Goal: Information Seeking & Learning: Learn about a topic

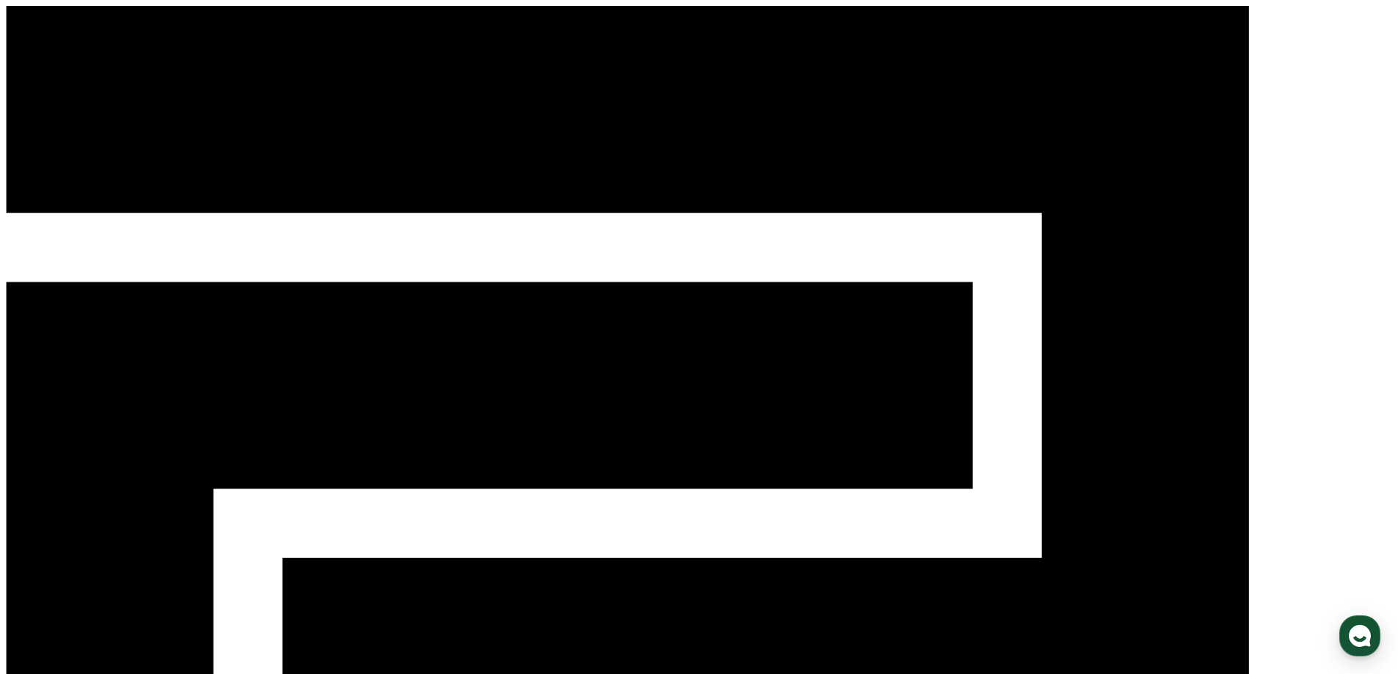
drag, startPoint x: 721, startPoint y: 293, endPoint x: 304, endPoint y: 141, distance: 444.5
drag, startPoint x: 388, startPoint y: 199, endPoint x: 274, endPoint y: 105, distance: 148.1
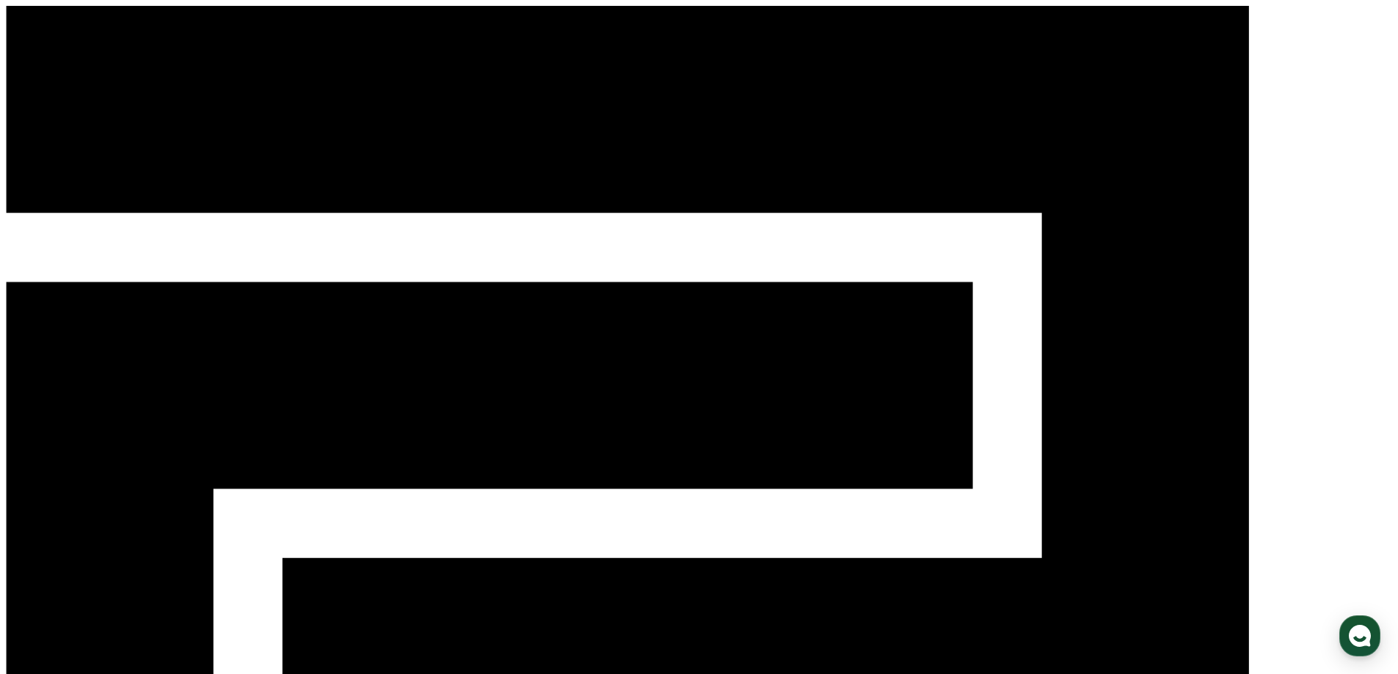
drag, startPoint x: 646, startPoint y: 294, endPoint x: 673, endPoint y: 307, distance: 29.9
type input "***"
type input "**********"
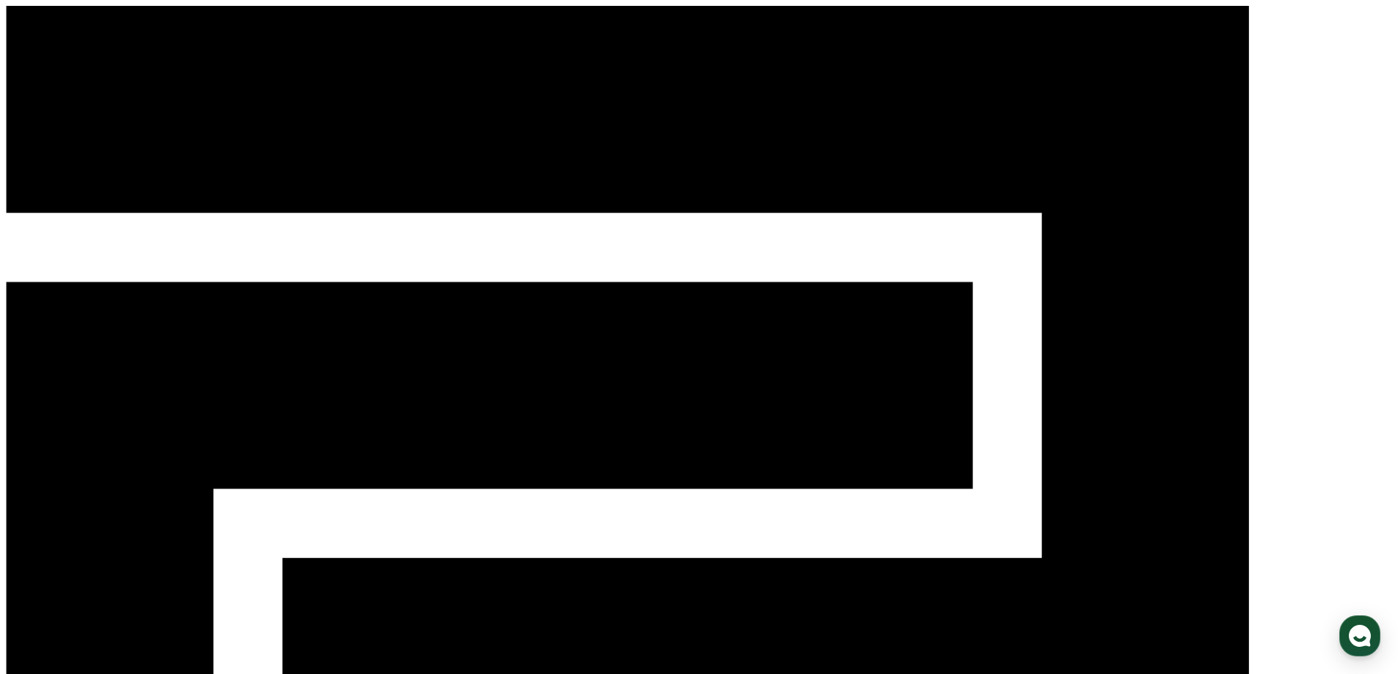
type input "**"
type input "*******"
drag, startPoint x: 677, startPoint y: 293, endPoint x: 346, endPoint y: 310, distance: 332.1
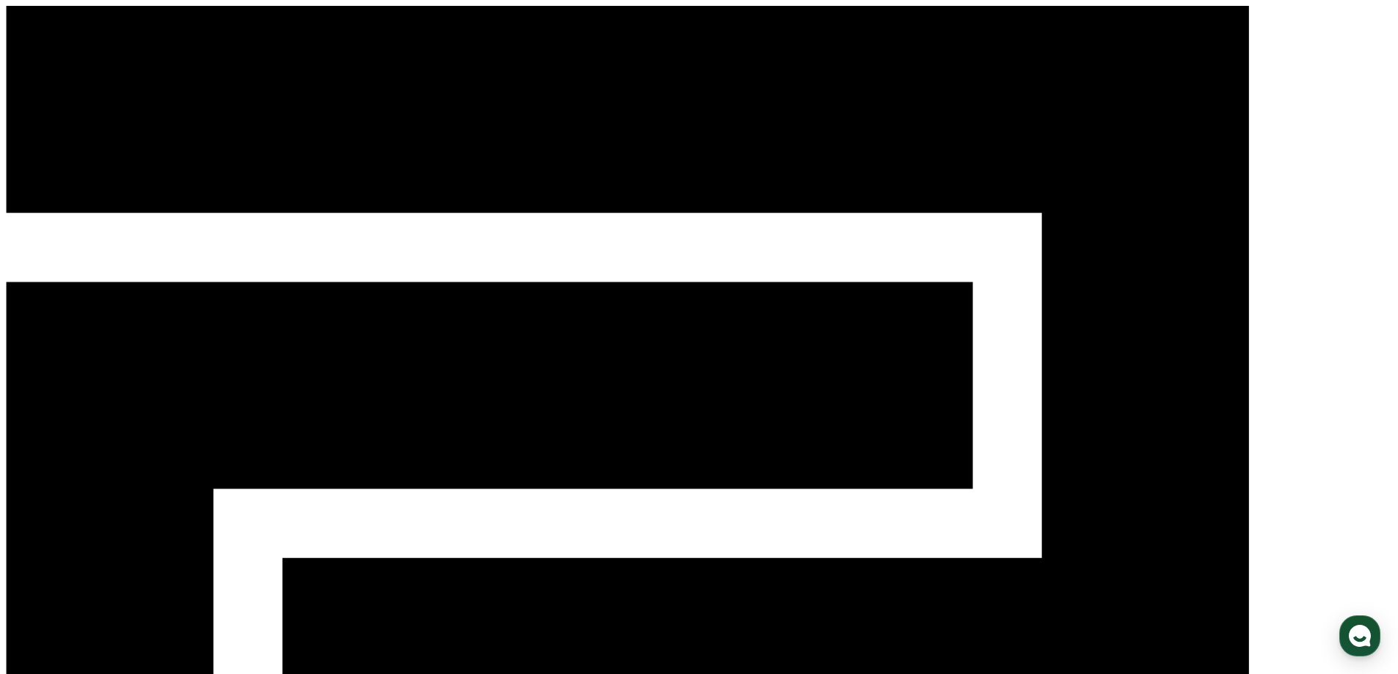
drag, startPoint x: 693, startPoint y: 288, endPoint x: 392, endPoint y: 289, distance: 301.6
type input "**********"
drag, startPoint x: 1067, startPoint y: 315, endPoint x: 652, endPoint y: 149, distance: 447.2
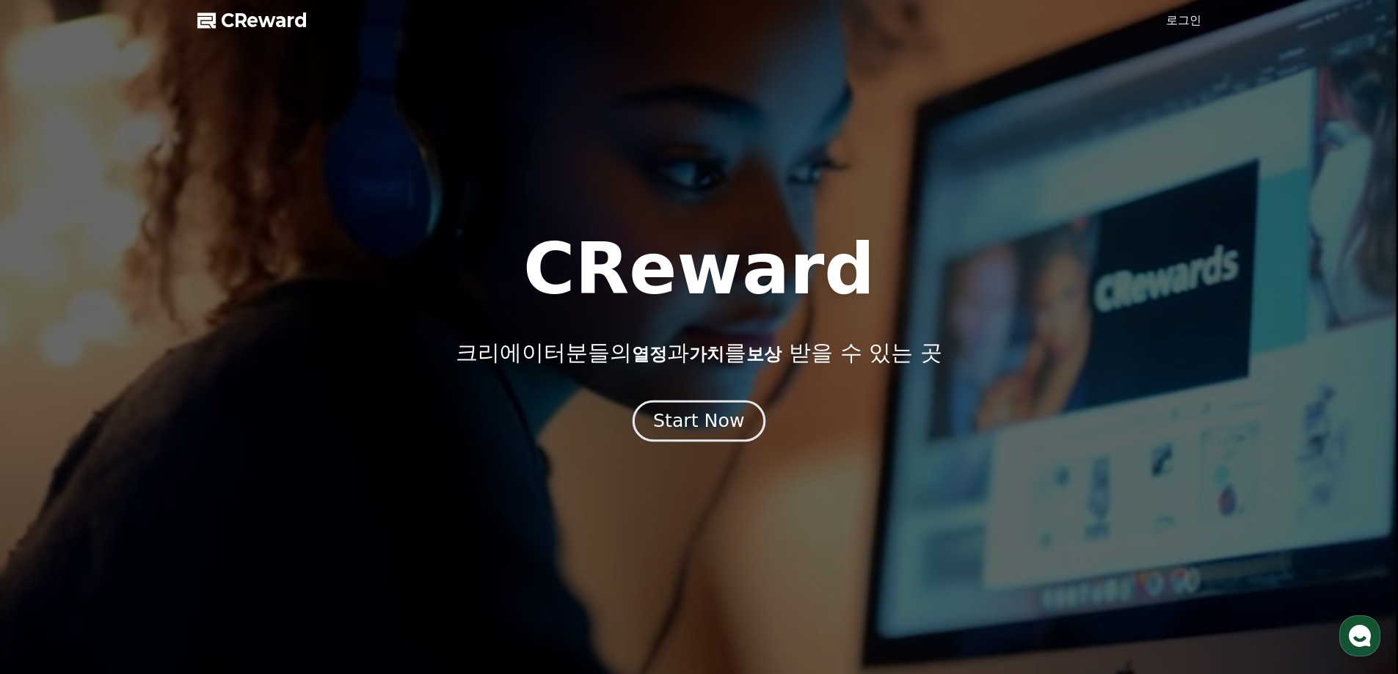
click at [729, 414] on div "Start Now" at bounding box center [698, 421] width 91 height 25
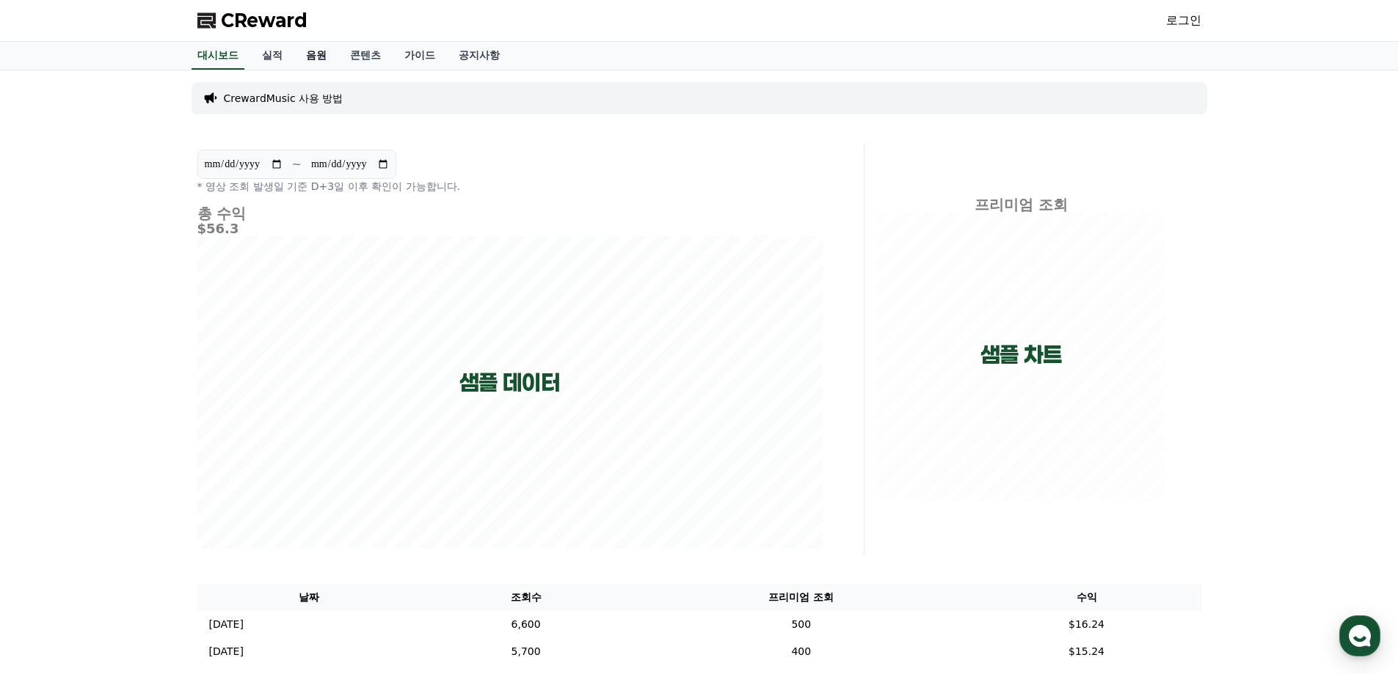
click at [314, 56] on link "음원" at bounding box center [316, 56] width 44 height 28
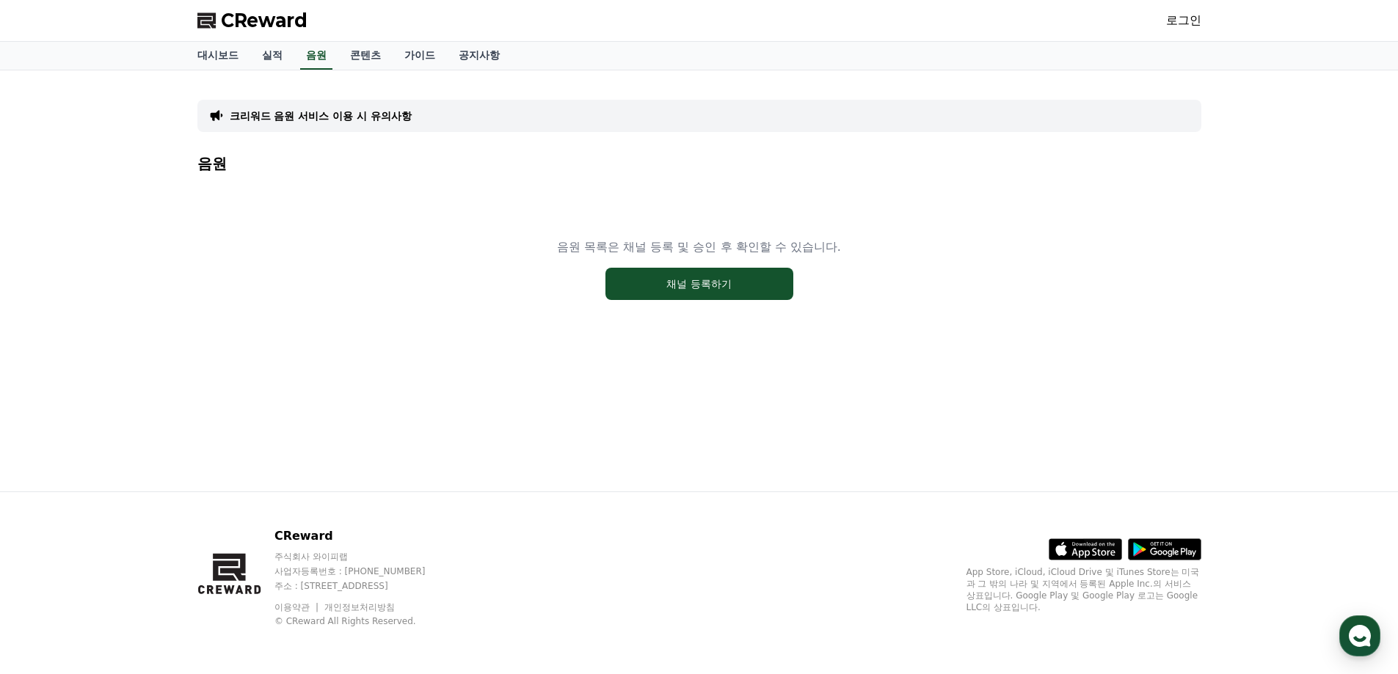
click at [1164, 20] on div "CReward 로그인" at bounding box center [699, 20] width 1027 height 41
click at [1178, 19] on link "로그인" at bounding box center [1183, 21] width 35 height 18
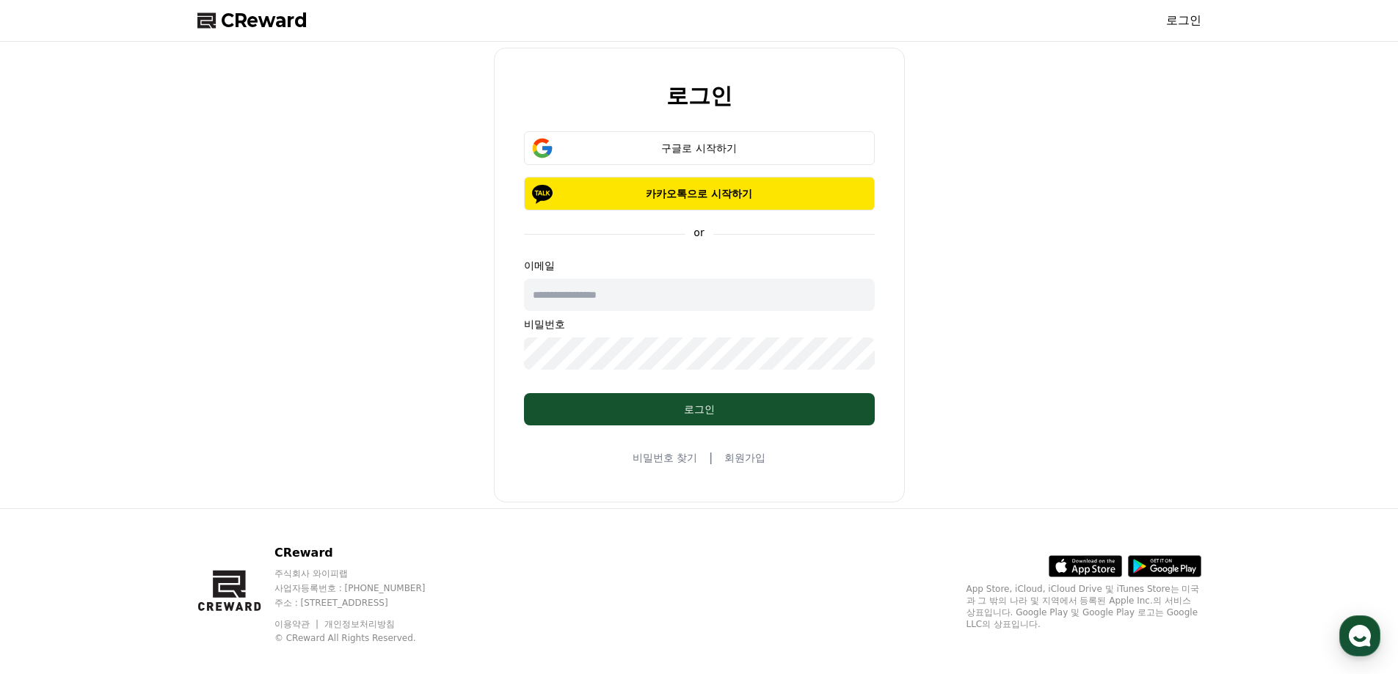
click at [663, 291] on input "text" at bounding box center [699, 295] width 351 height 32
paste input "**********"
type input "**********"
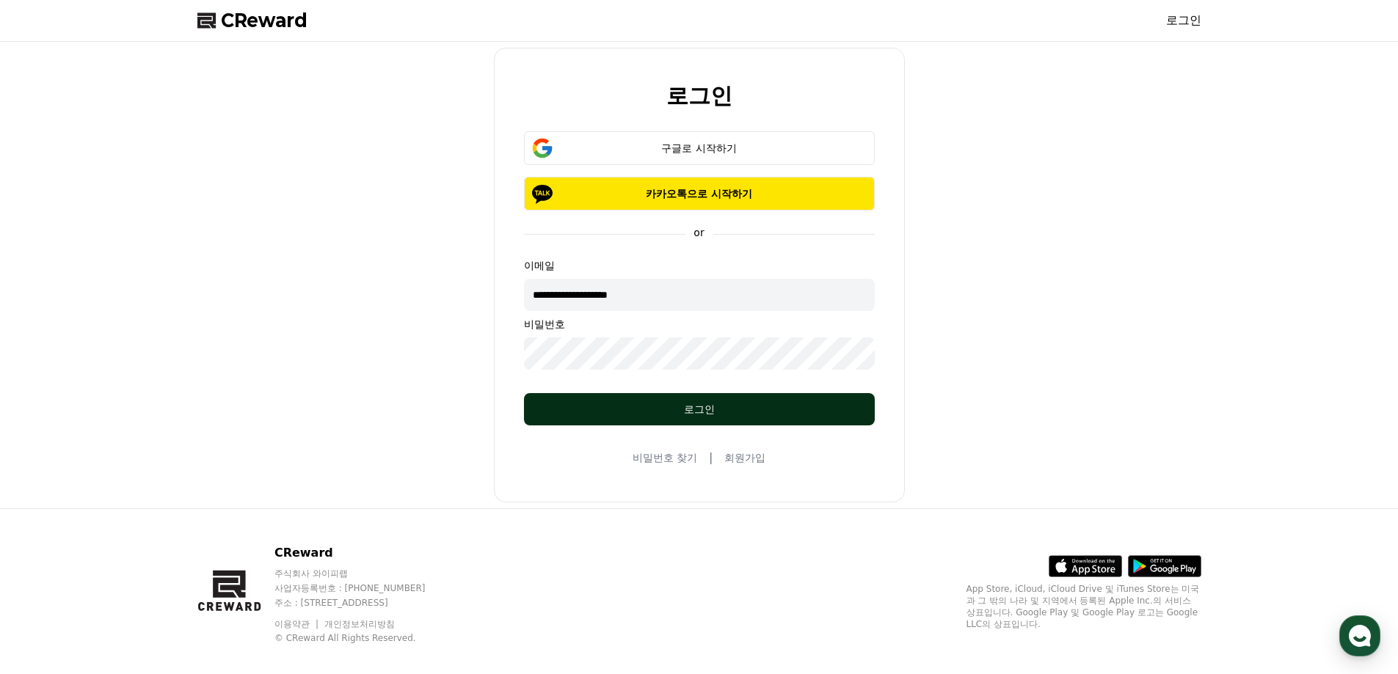
click at [682, 404] on div "로그인" at bounding box center [699, 409] width 292 height 15
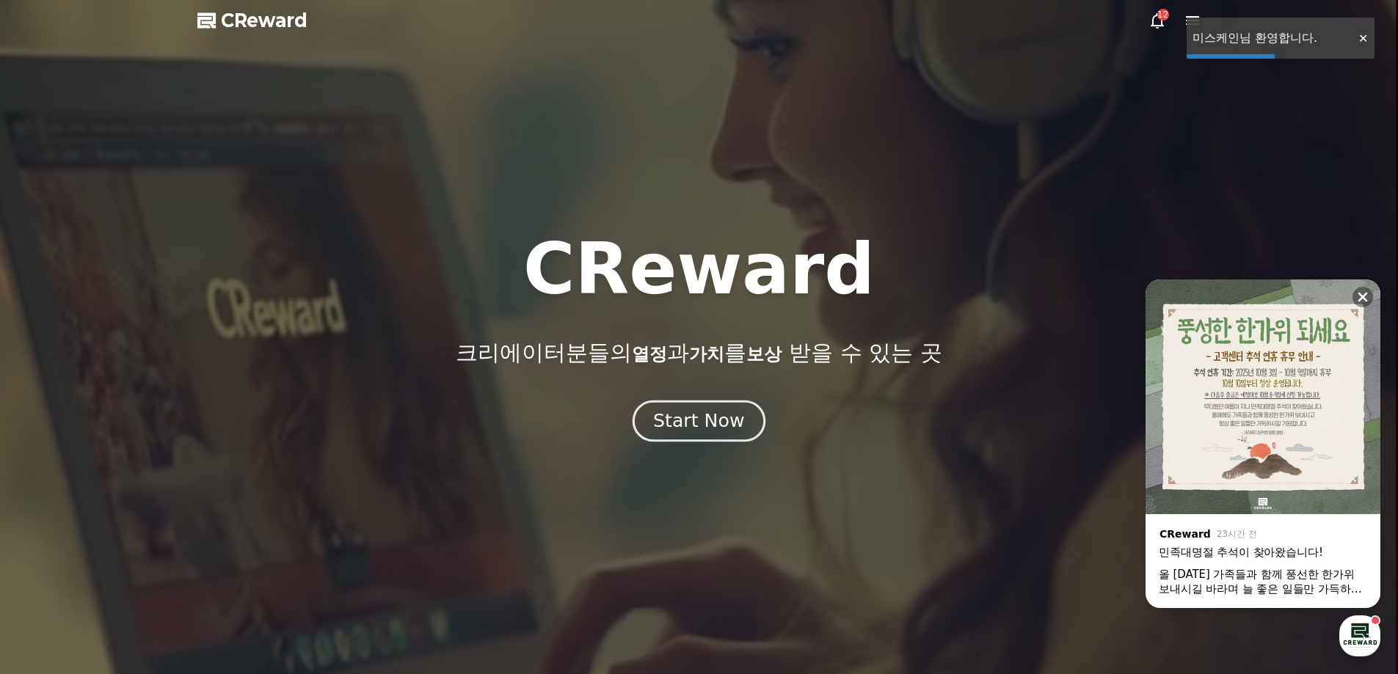
click at [706, 427] on div "Start Now" at bounding box center [698, 421] width 91 height 25
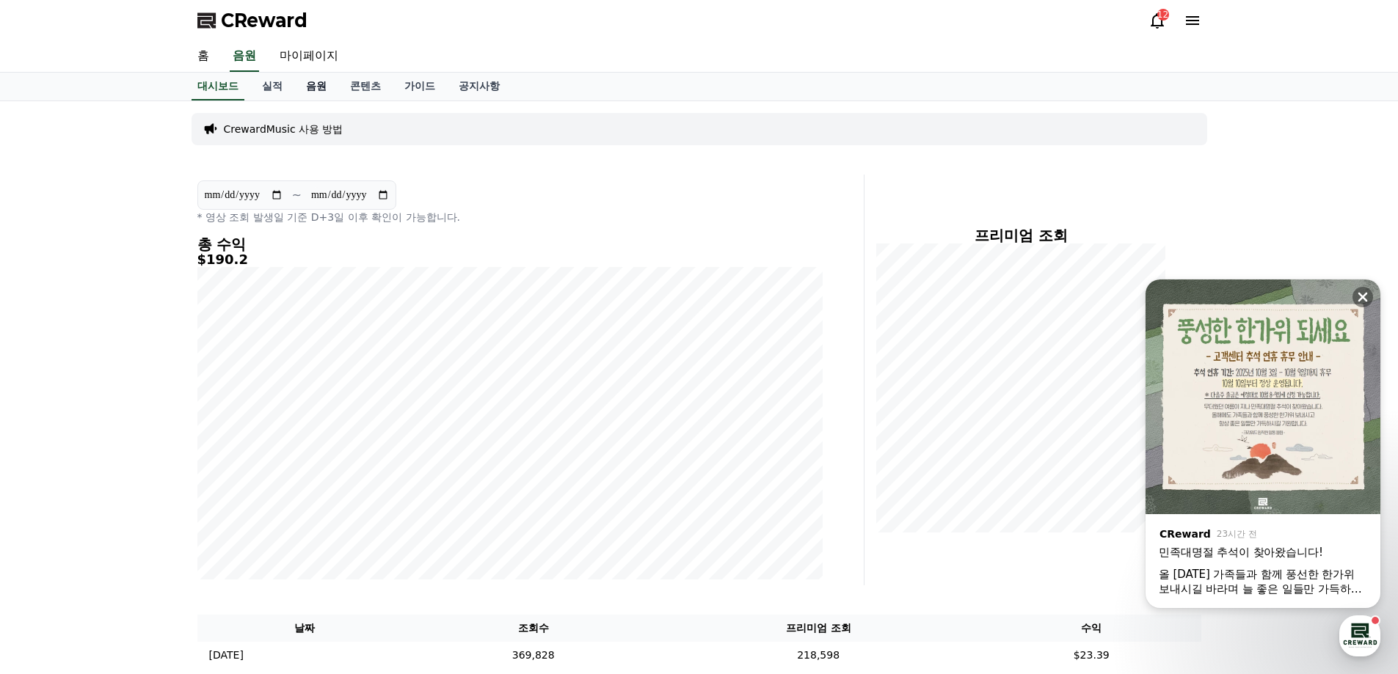
click at [316, 84] on link "음원" at bounding box center [316, 87] width 44 height 28
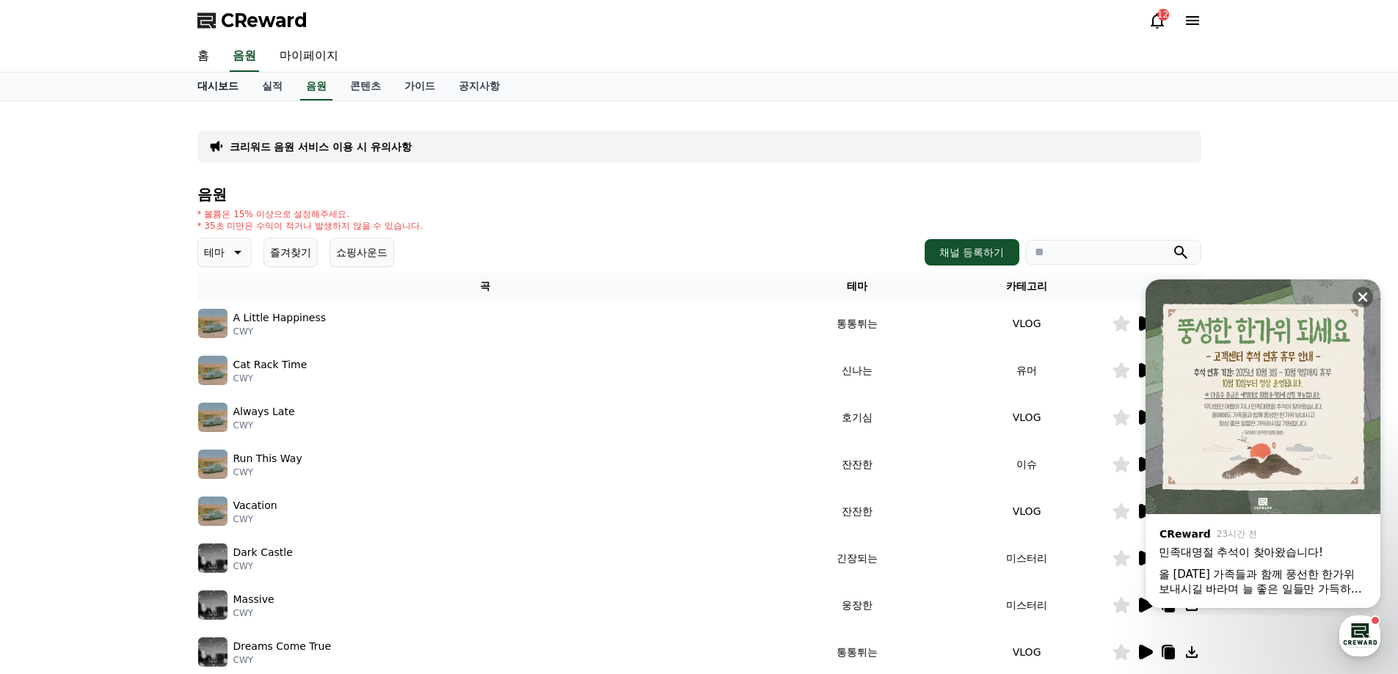
click at [205, 90] on link "대시보드" at bounding box center [218, 87] width 65 height 28
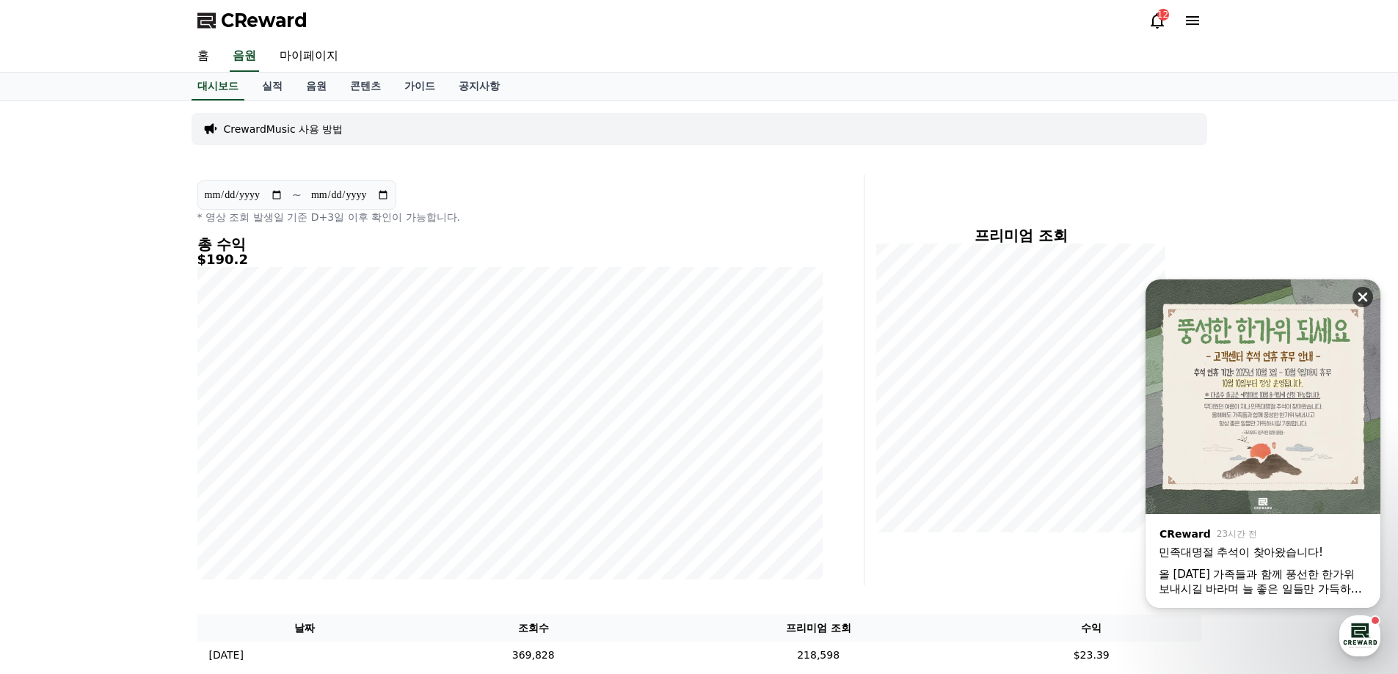
click at [1362, 297] on icon at bounding box center [1363, 298] width 10 height 10
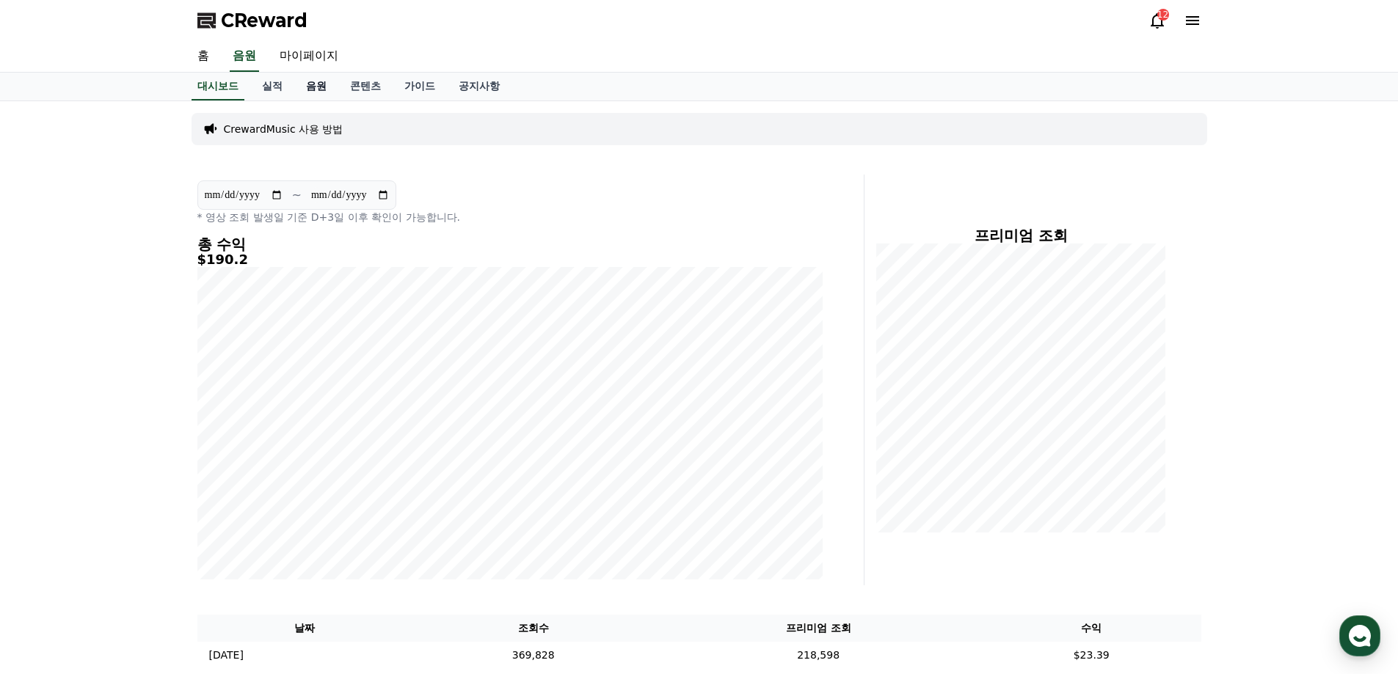
click at [296, 73] on link "음원" at bounding box center [316, 87] width 44 height 28
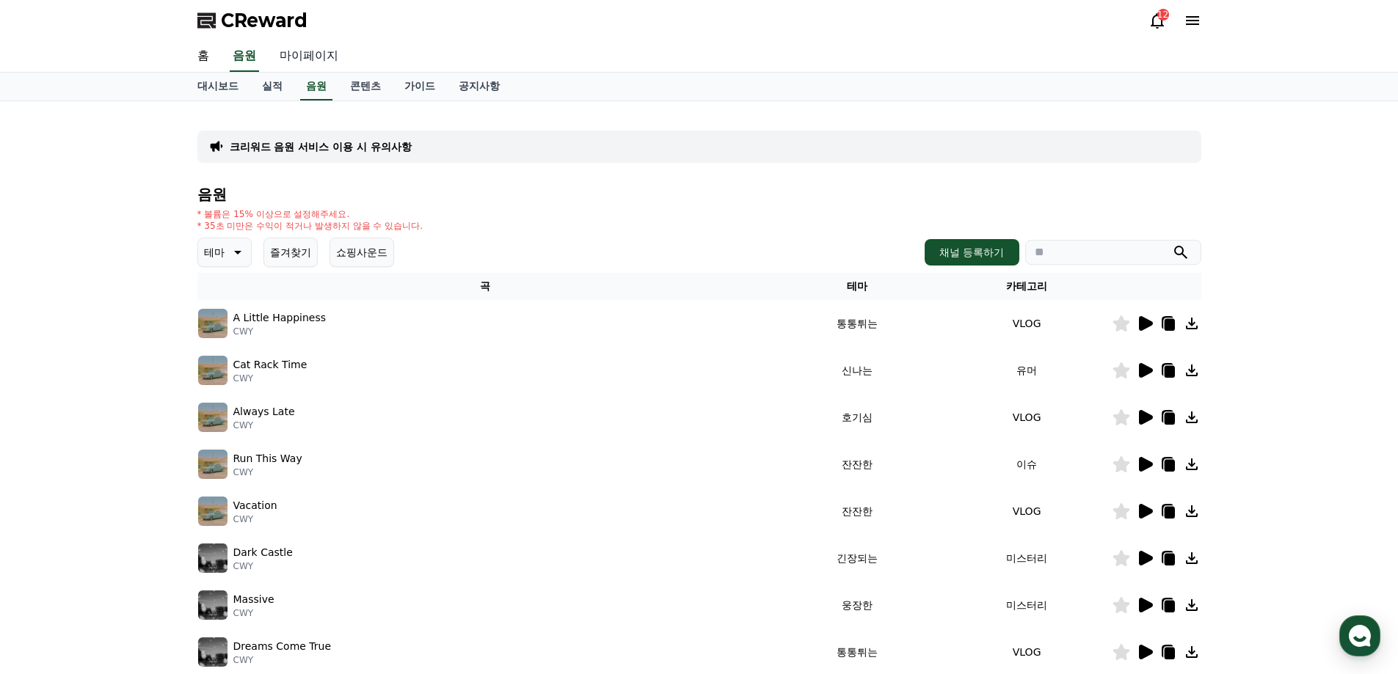
click at [300, 65] on link "마이페이지" at bounding box center [309, 56] width 82 height 31
select select "**********"
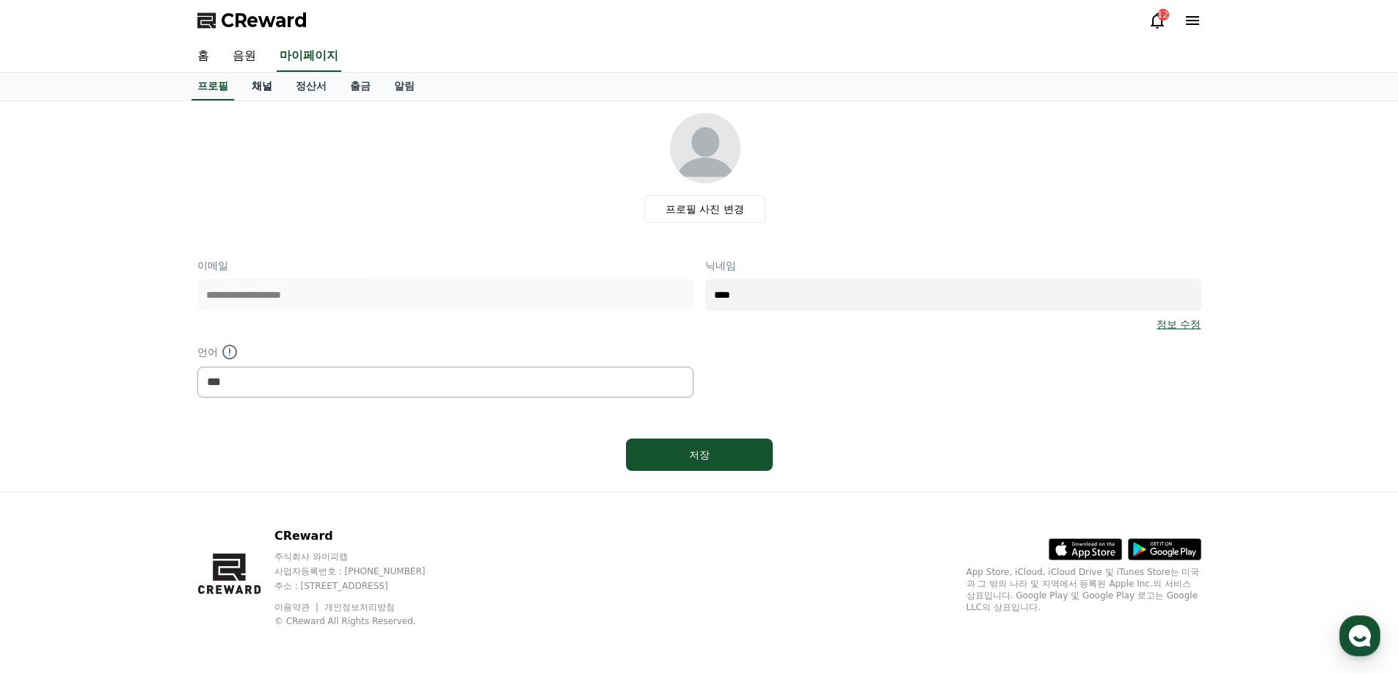
click at [266, 92] on link "채널" at bounding box center [262, 87] width 44 height 28
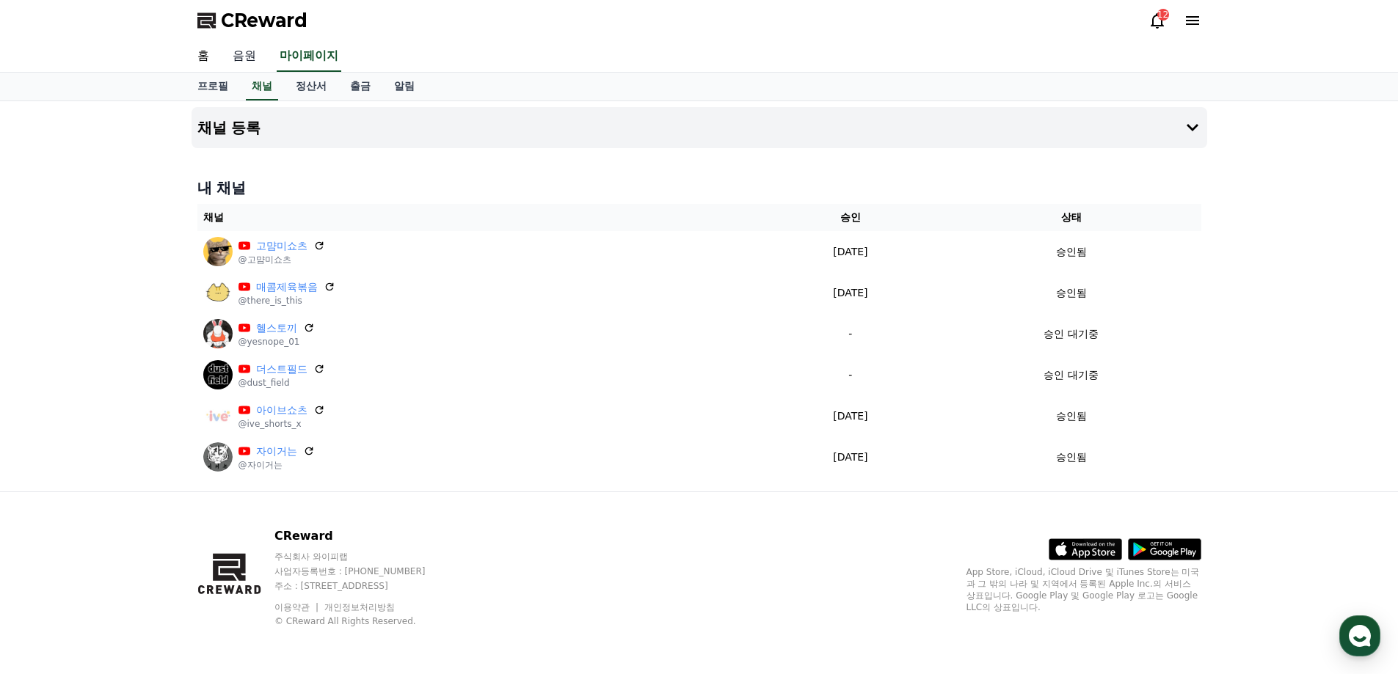
click at [249, 64] on link "음원" at bounding box center [244, 56] width 47 height 31
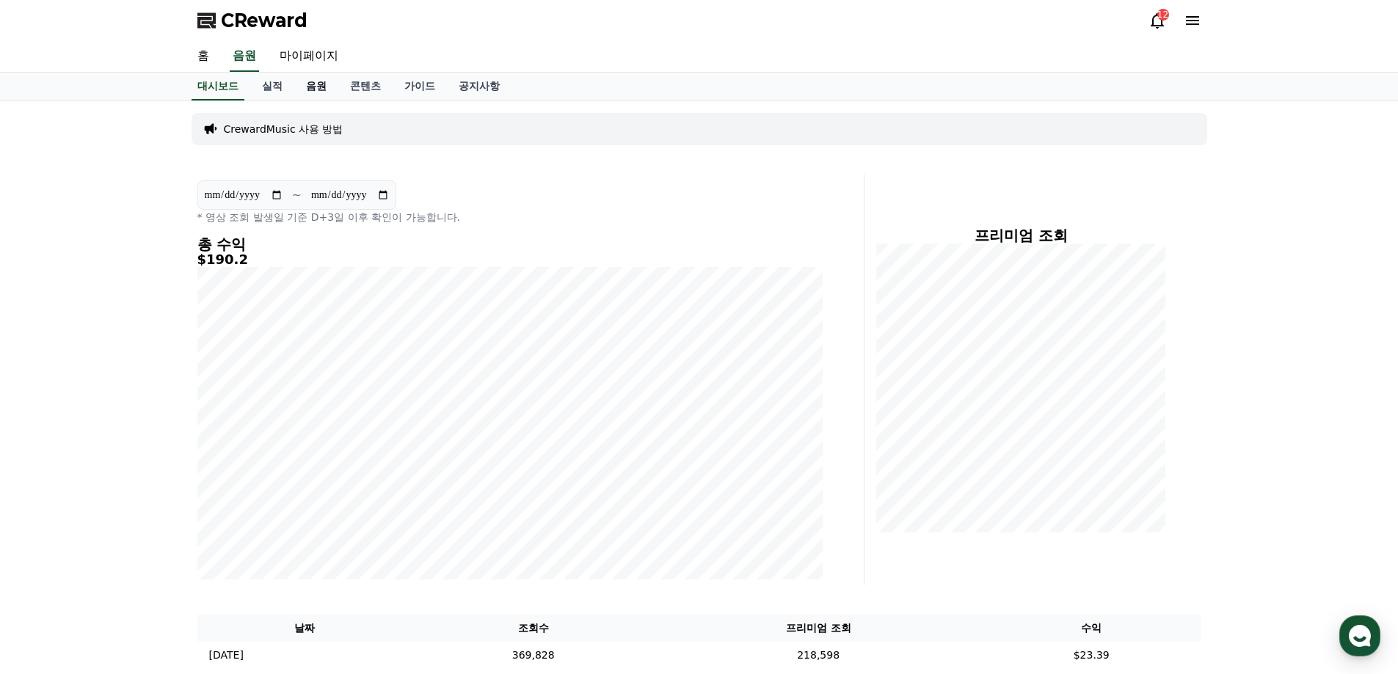
click at [318, 85] on link "음원" at bounding box center [316, 87] width 44 height 28
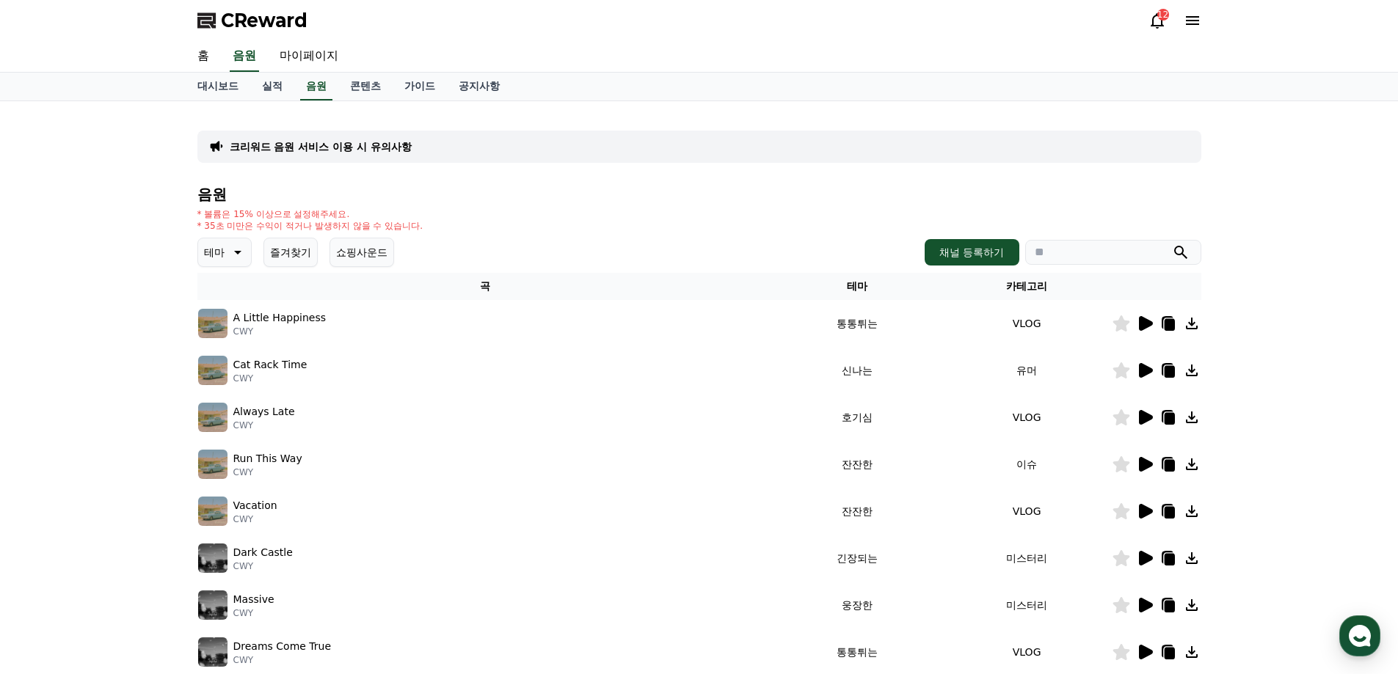
click at [219, 324] on img at bounding box center [212, 323] width 29 height 29
click at [216, 331] on img at bounding box center [212, 323] width 29 height 29
click at [212, 320] on img at bounding box center [212, 323] width 29 height 29
click at [1145, 322] on icon at bounding box center [1146, 323] width 14 height 15
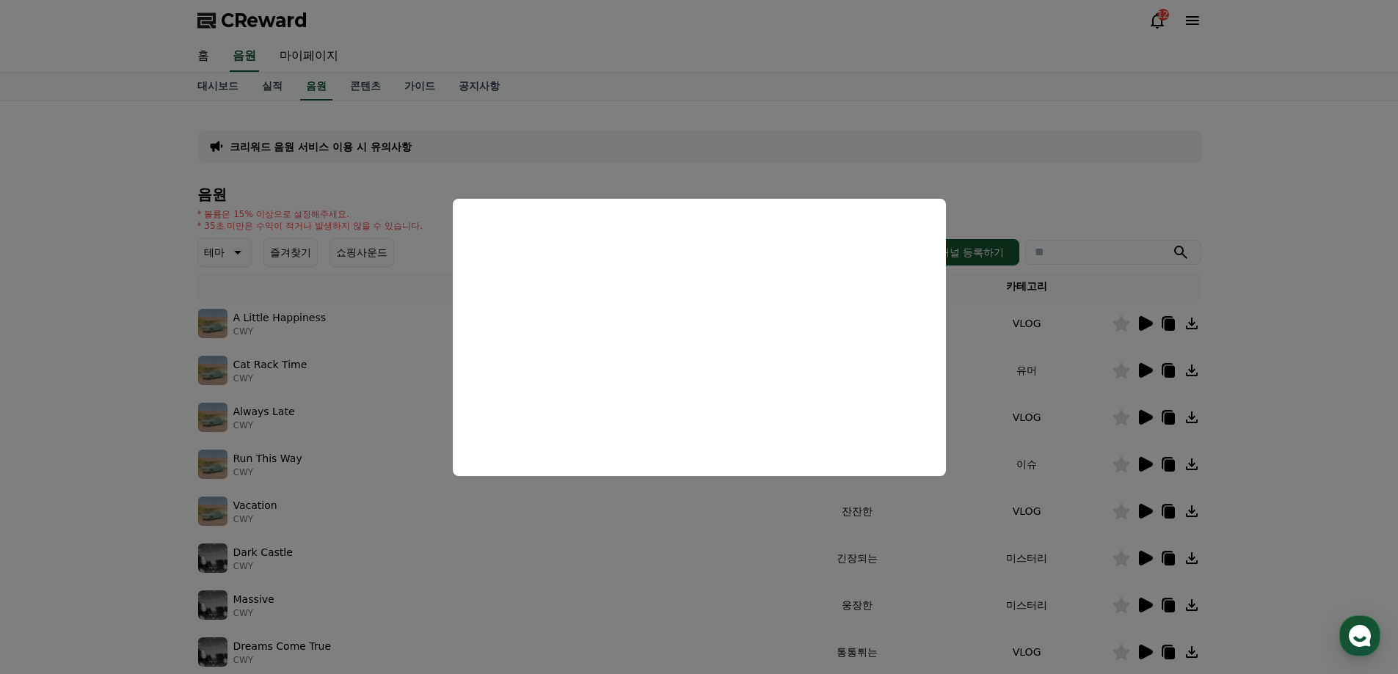
click at [1225, 332] on button "close modal" at bounding box center [699, 337] width 1398 height 674
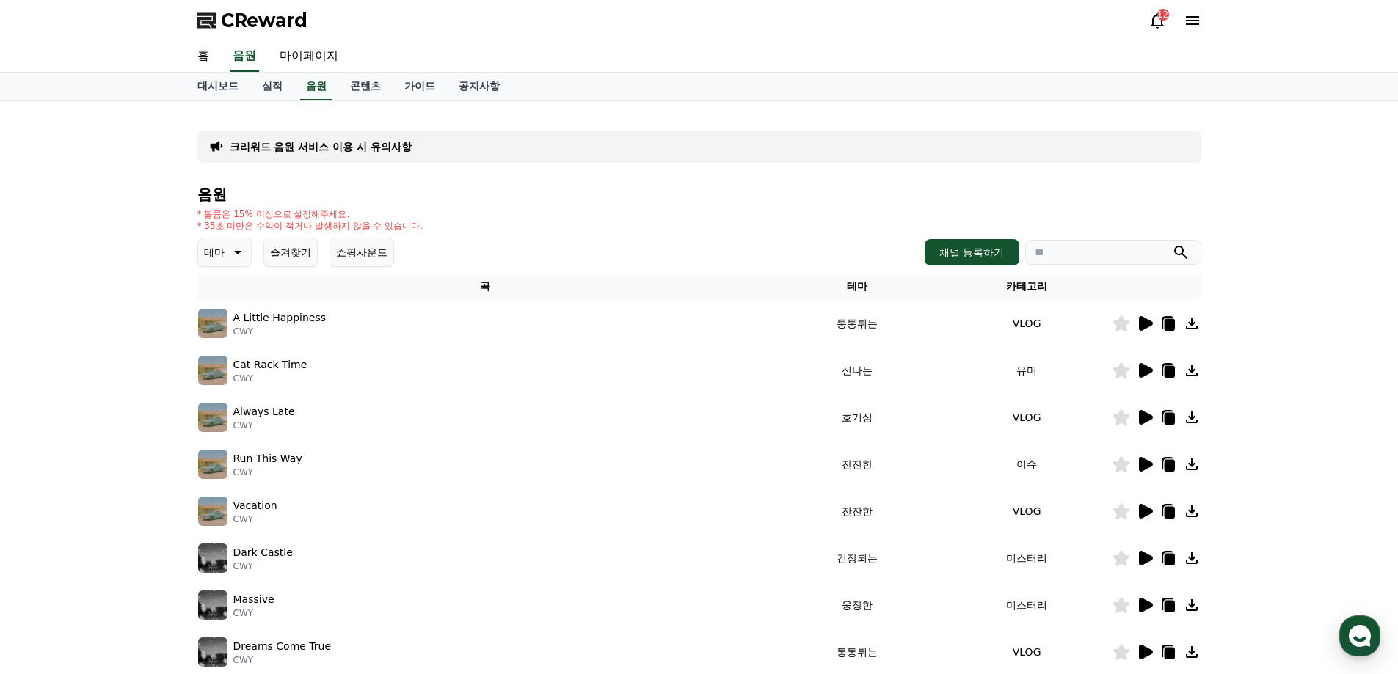
click at [1143, 375] on icon at bounding box center [1146, 370] width 14 height 15
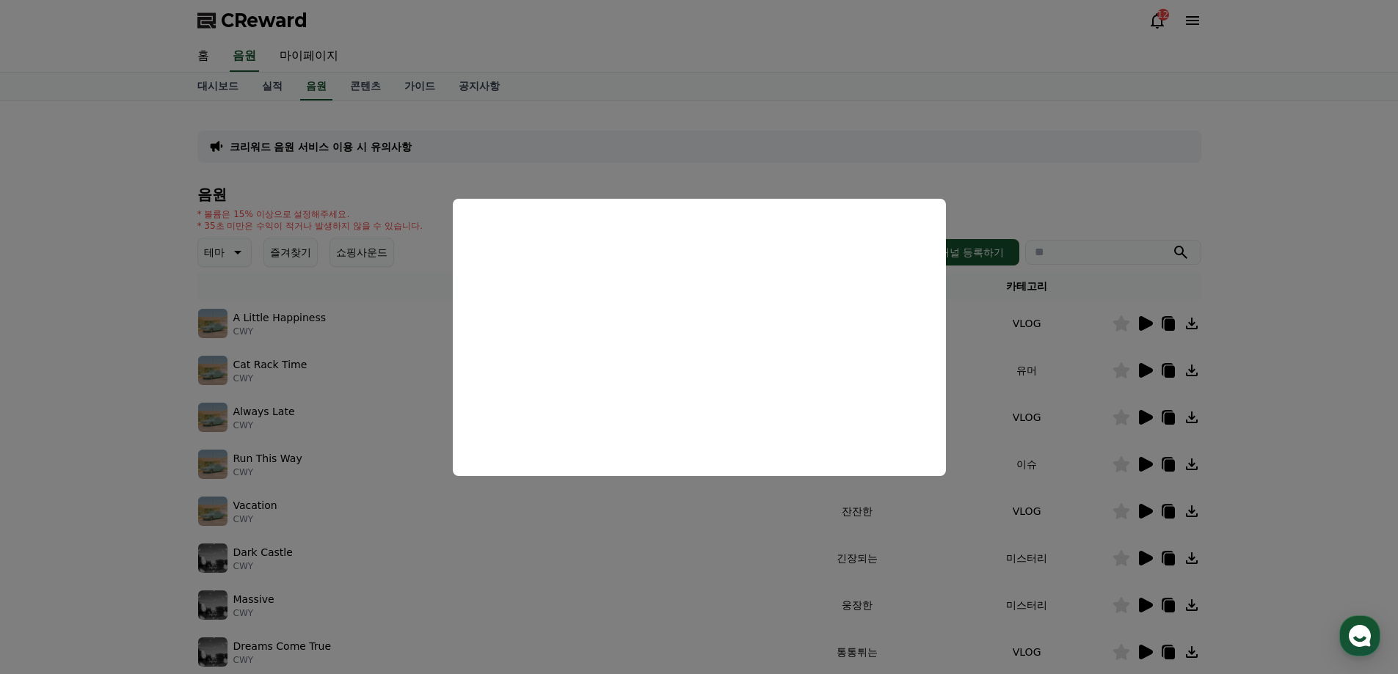
click at [1095, 390] on button "close modal" at bounding box center [699, 337] width 1398 height 674
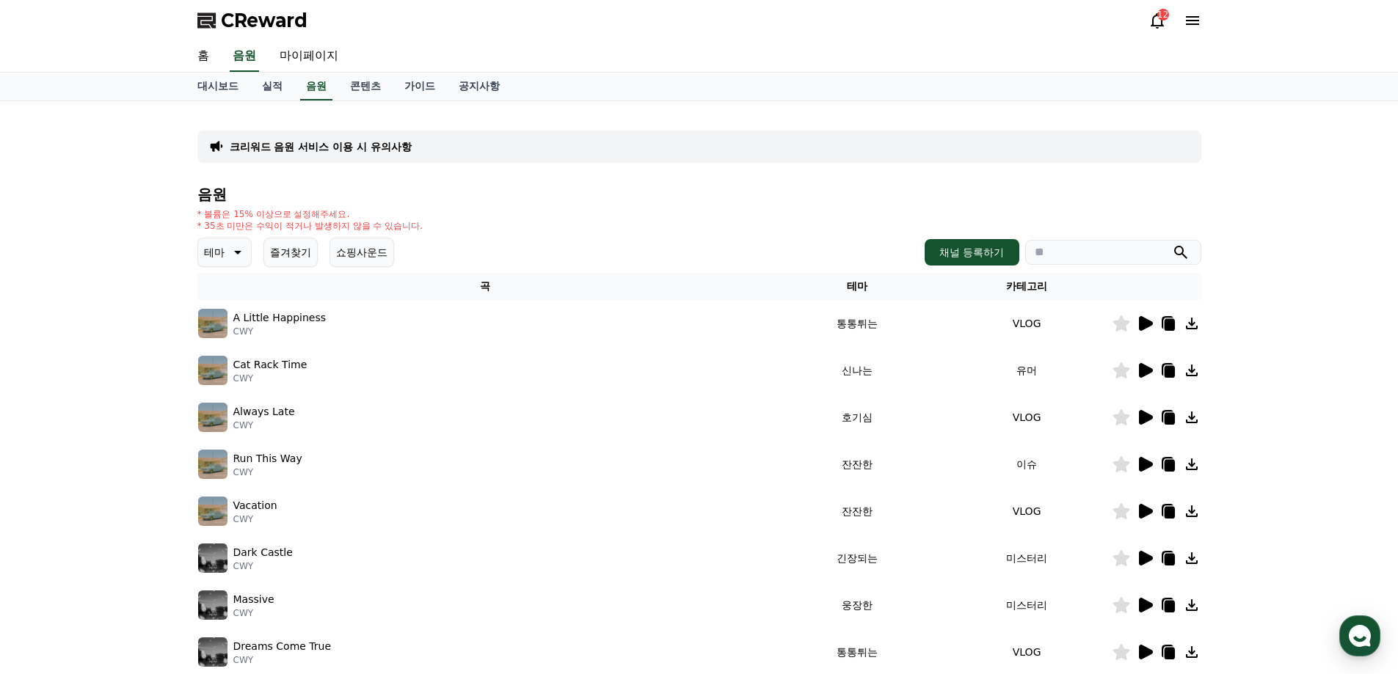
click at [1145, 419] on icon at bounding box center [1146, 417] width 14 height 15
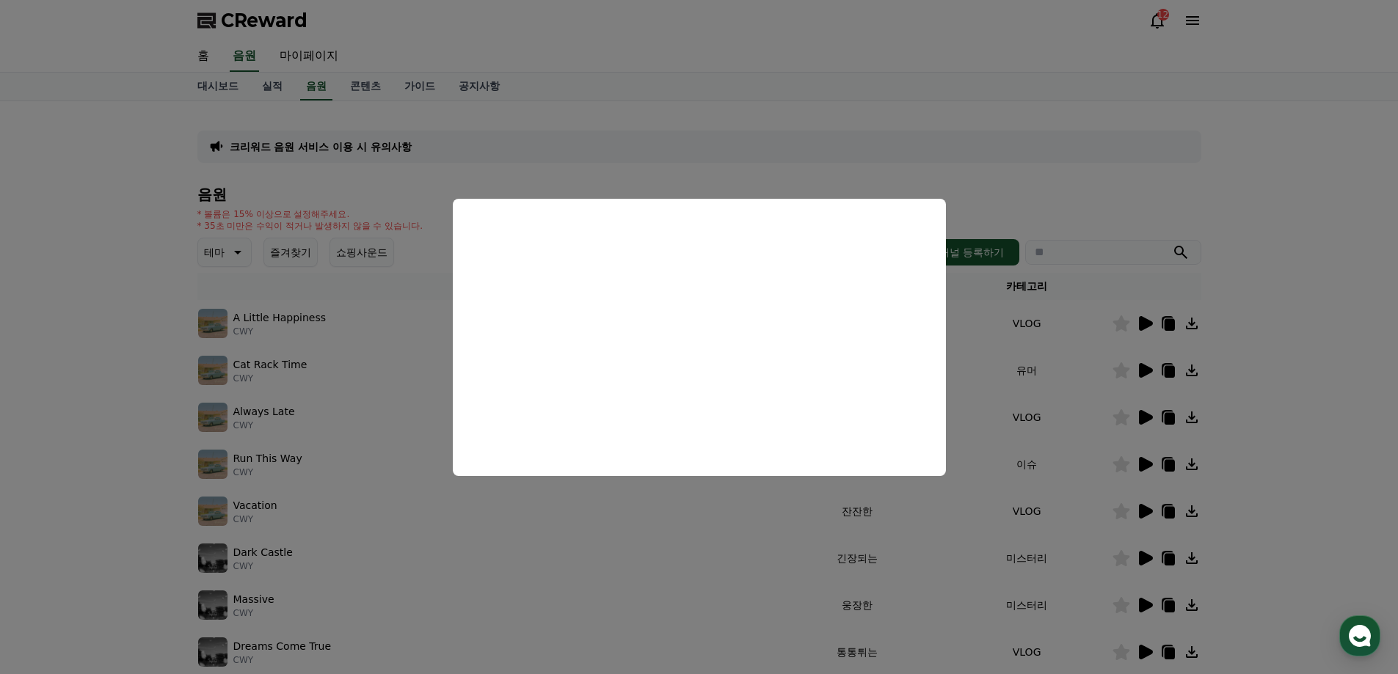
click at [1071, 404] on button "close modal" at bounding box center [699, 337] width 1398 height 674
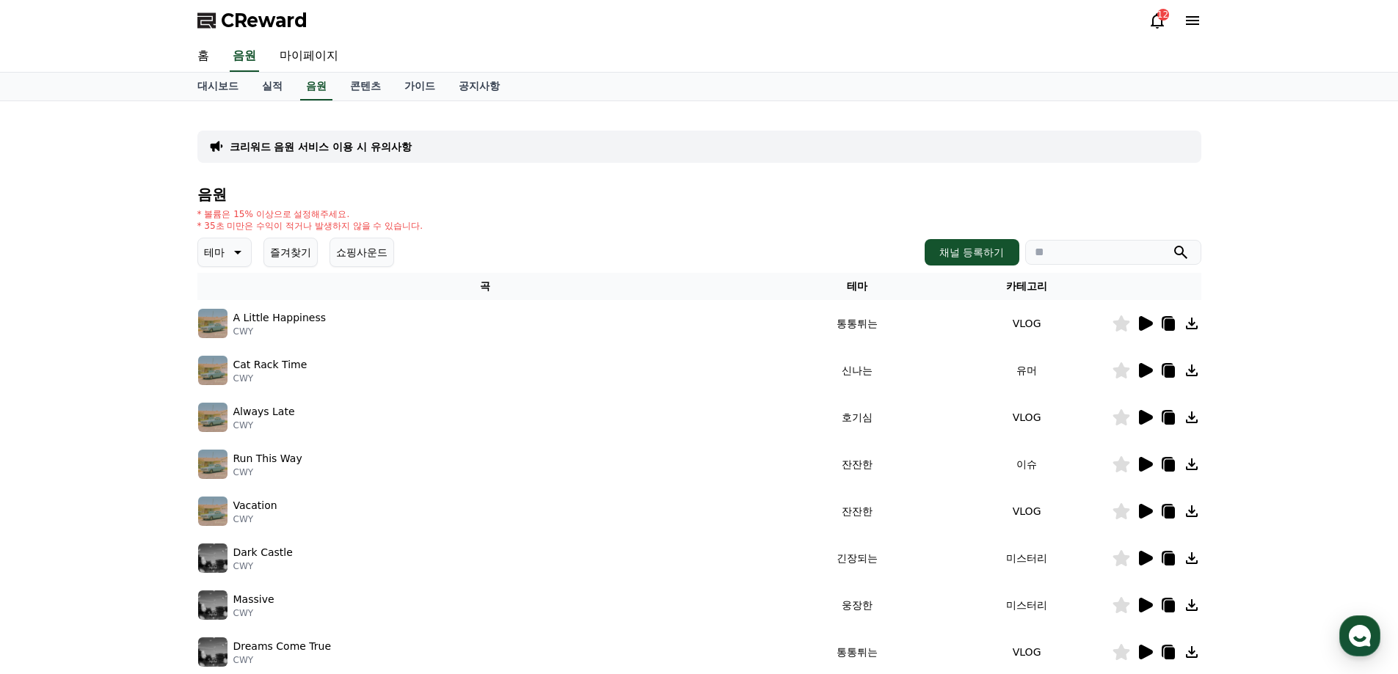
click at [1146, 467] on icon at bounding box center [1146, 464] width 14 height 15
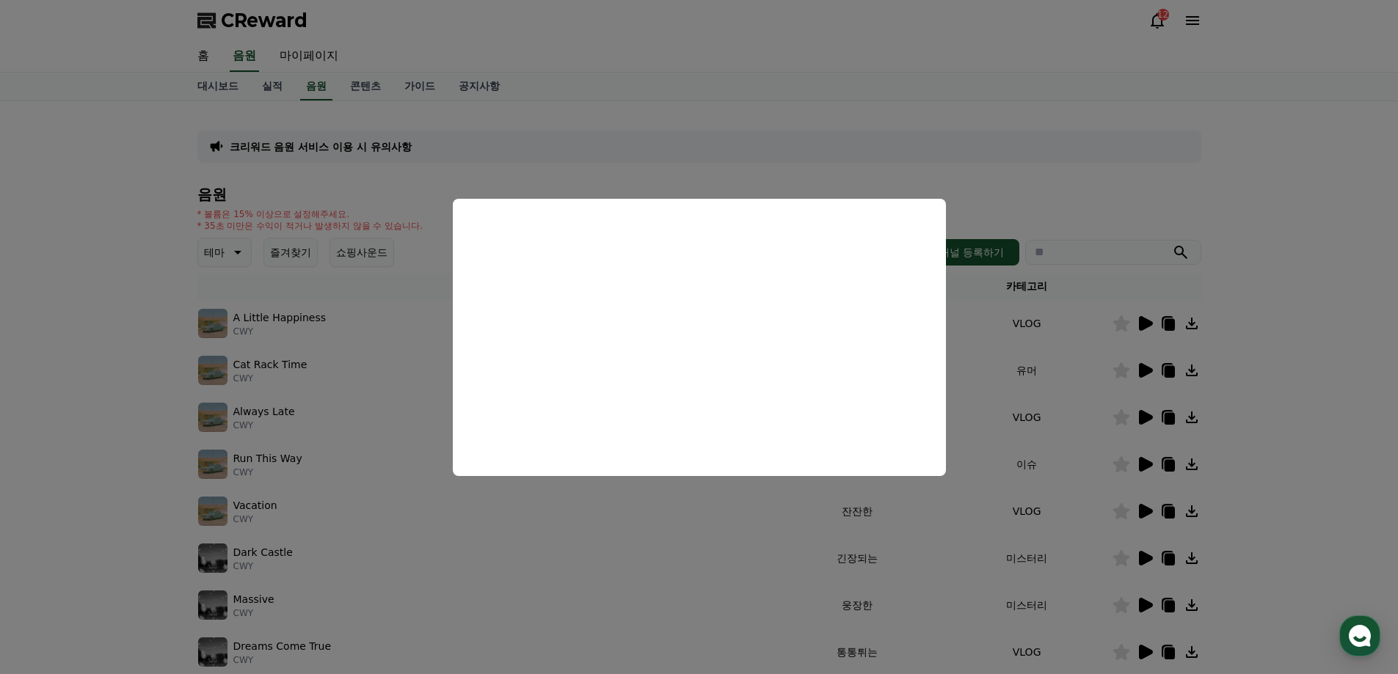
click at [1087, 411] on button "close modal" at bounding box center [699, 337] width 1398 height 674
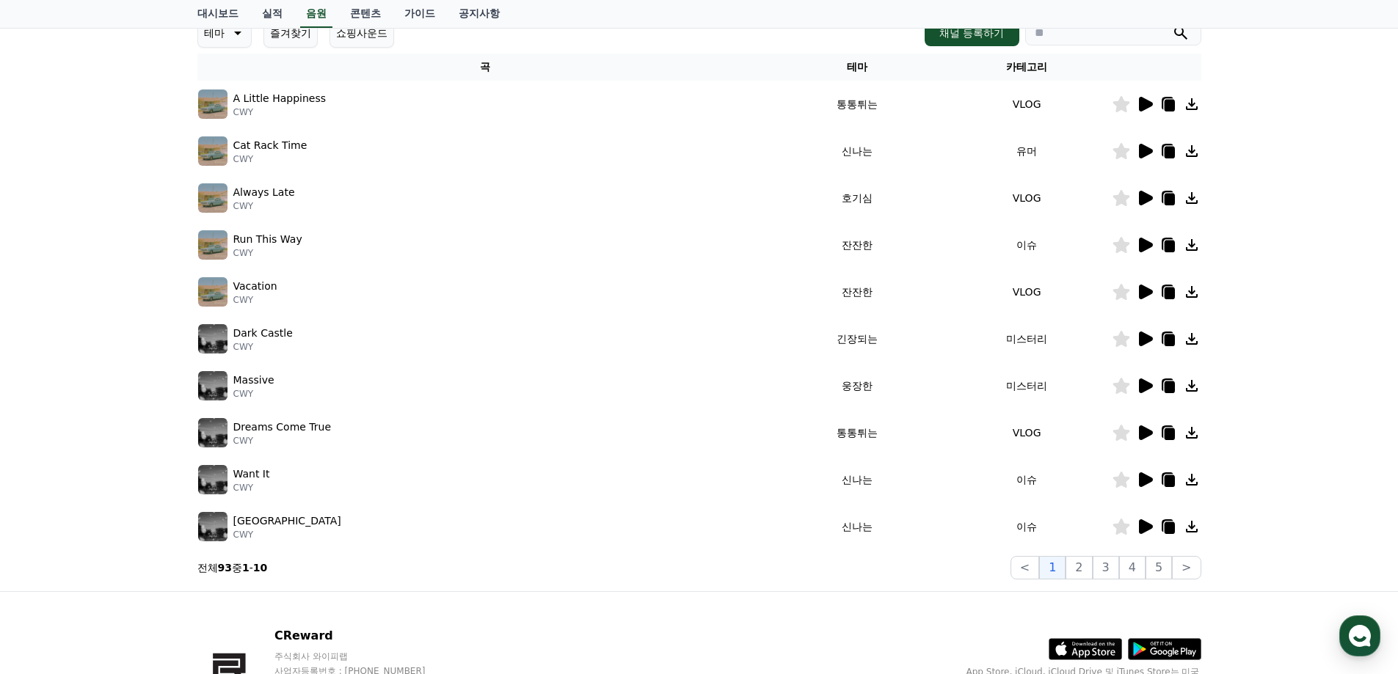
scroll to position [220, 0]
click at [1142, 481] on icon at bounding box center [1146, 479] width 14 height 15
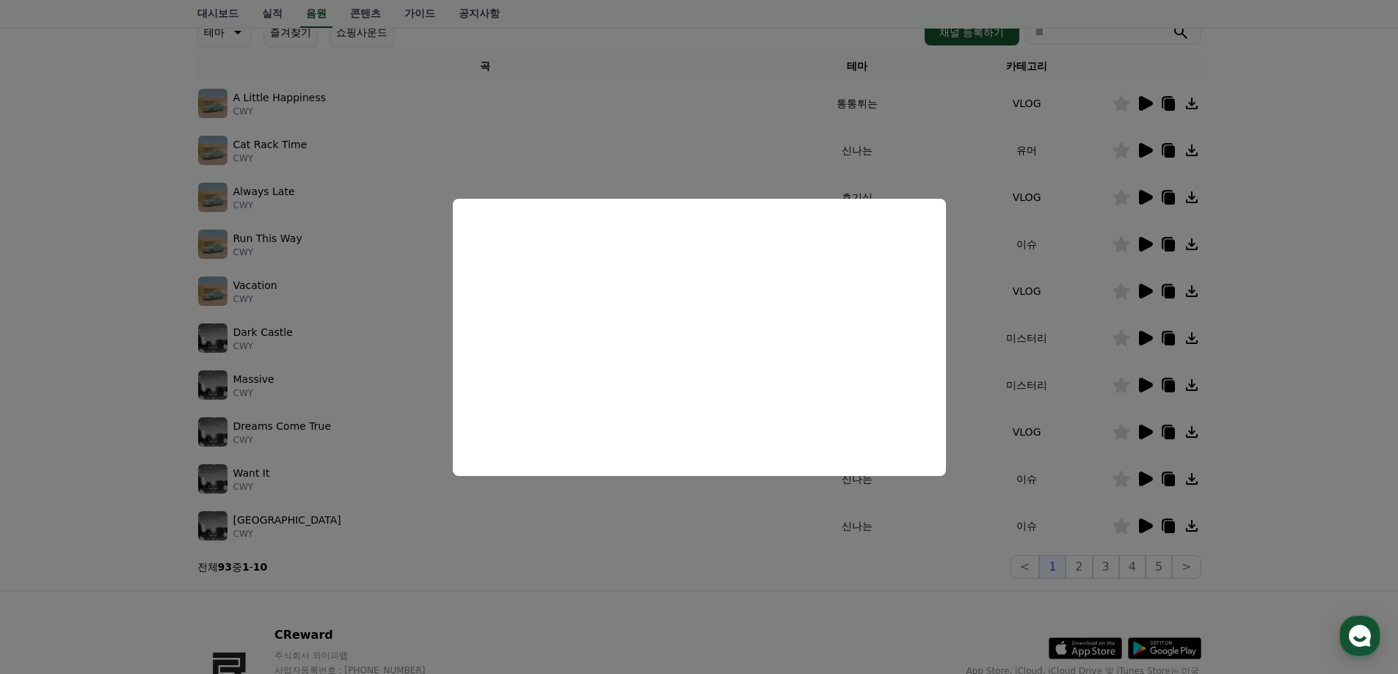
click at [976, 500] on button "close modal" at bounding box center [699, 337] width 1398 height 674
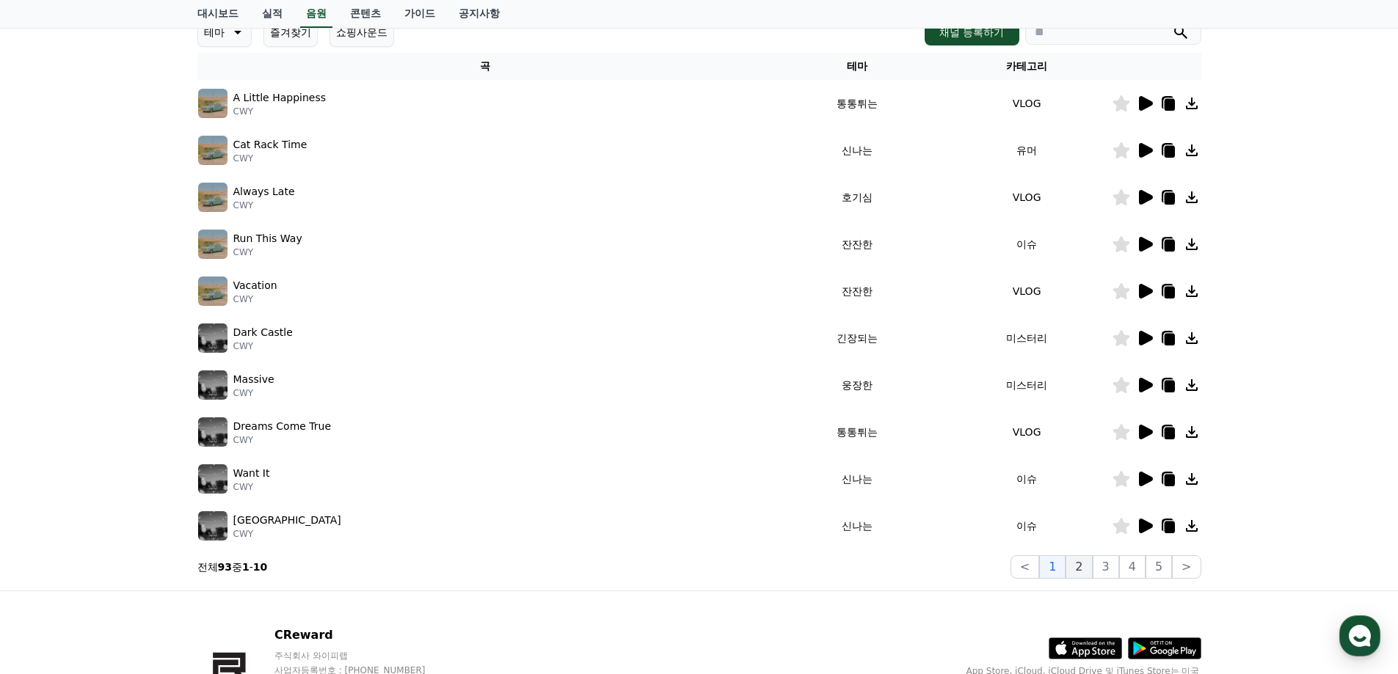
click at [1088, 566] on button "2" at bounding box center [1078, 566] width 26 height 23
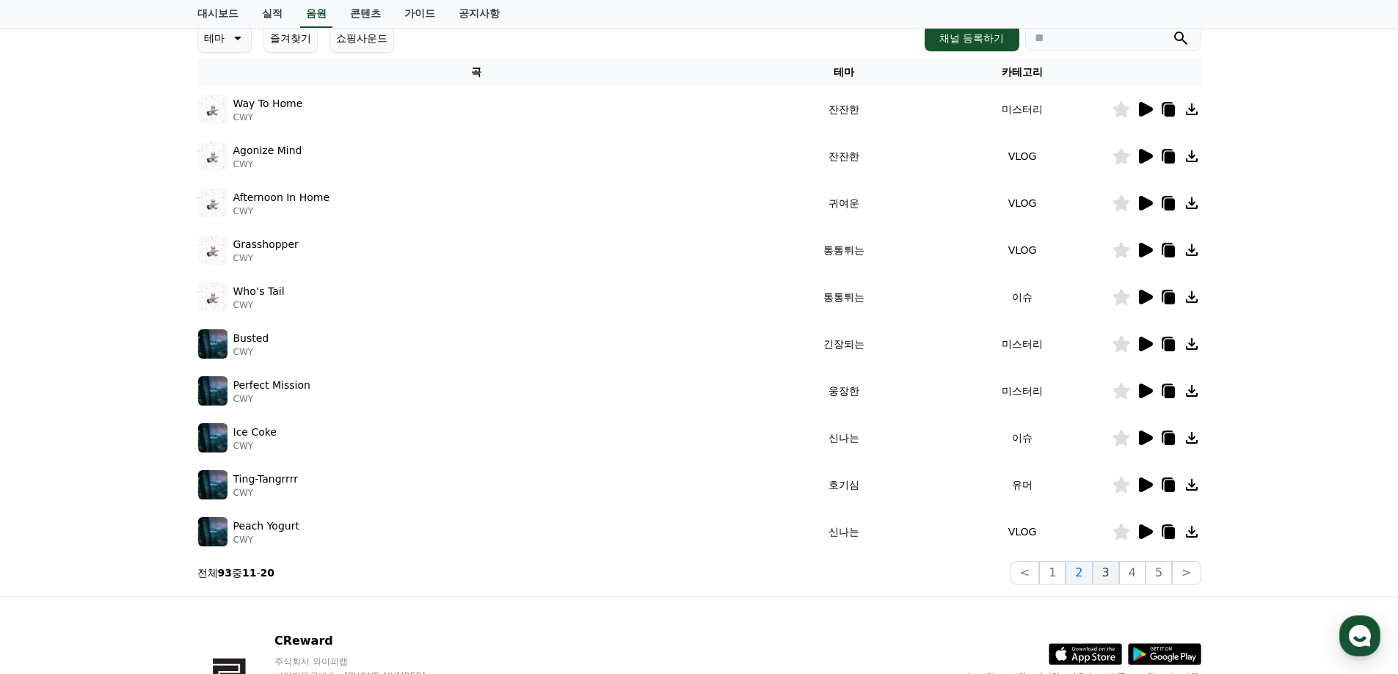
scroll to position [220, 0]
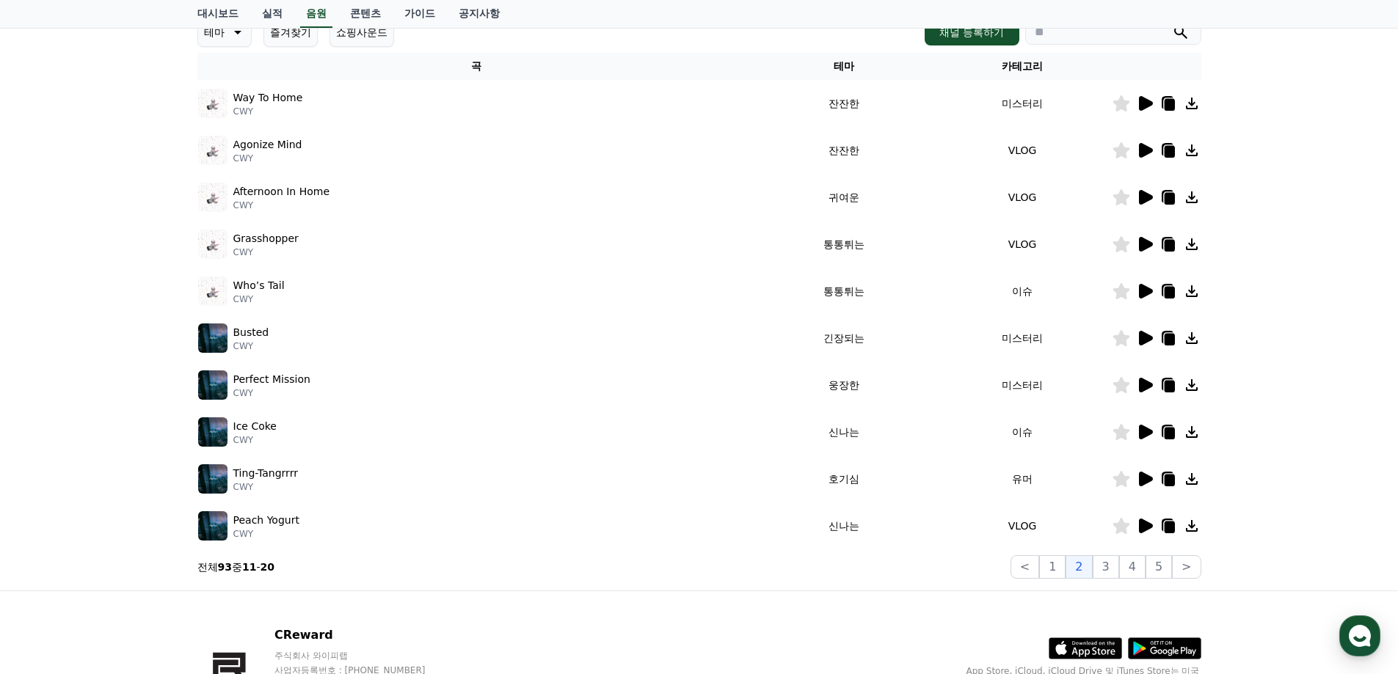
click at [1140, 480] on icon at bounding box center [1146, 479] width 14 height 15
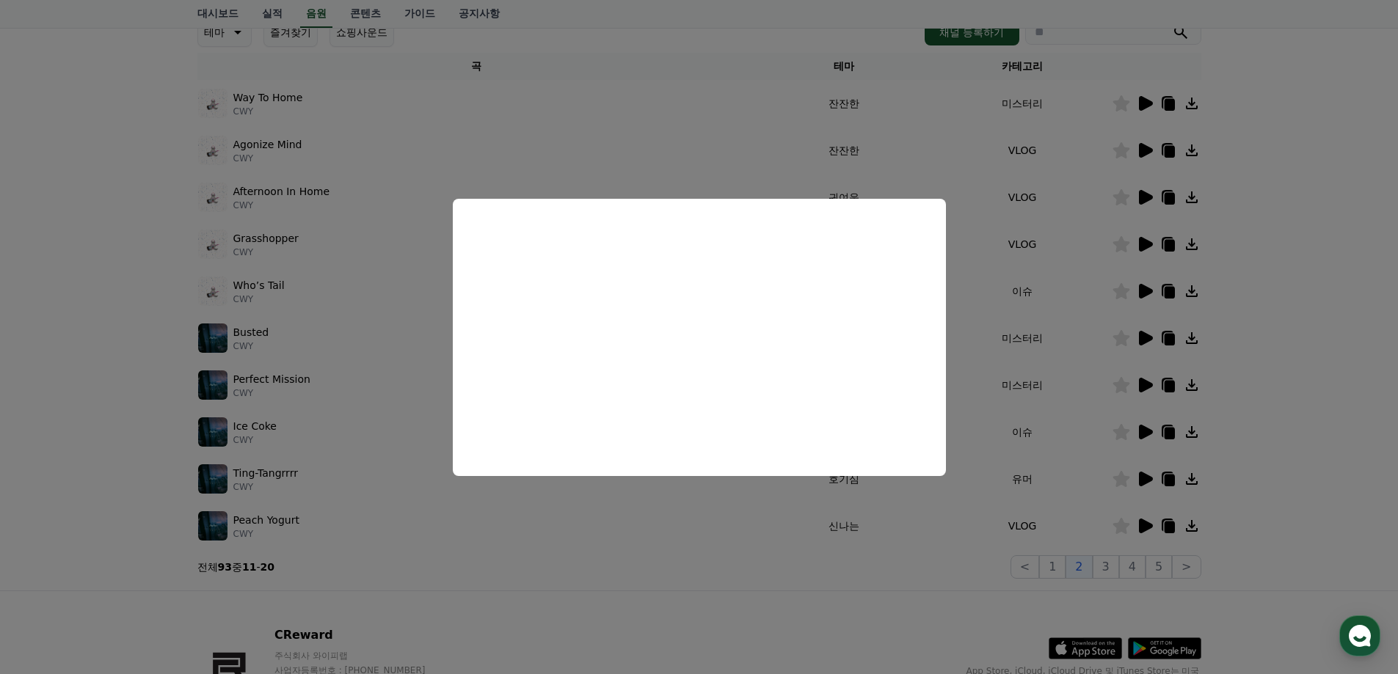
click at [1153, 583] on button "close modal" at bounding box center [699, 337] width 1398 height 674
click at [1115, 566] on button "3" at bounding box center [1106, 566] width 26 height 23
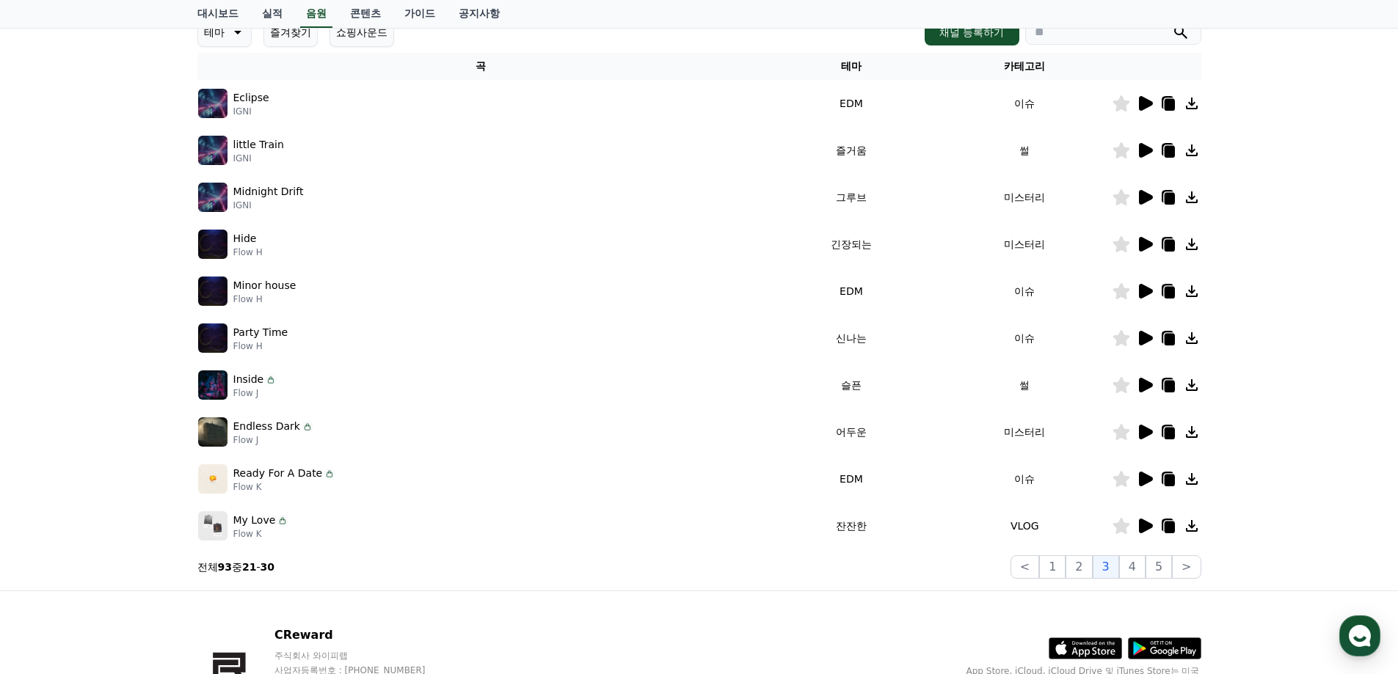
click at [1140, 473] on icon at bounding box center [1146, 479] width 14 height 15
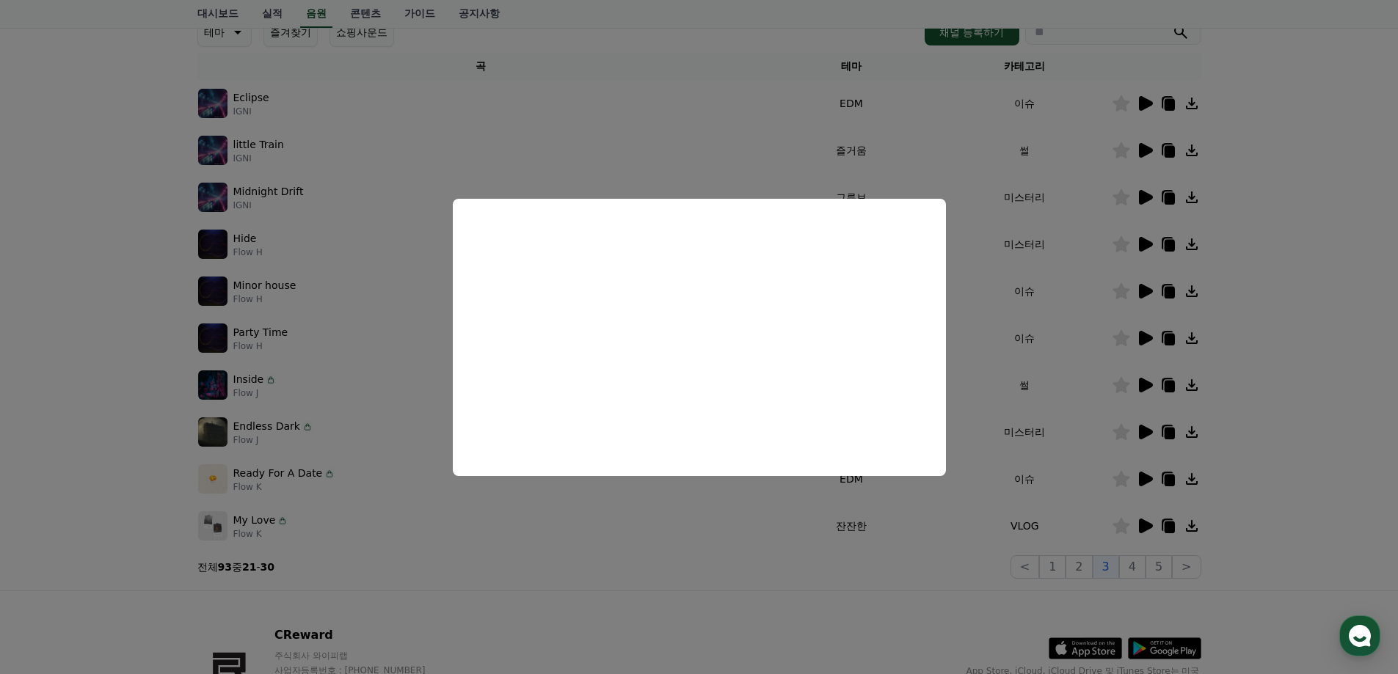
click at [904, 511] on button "close modal" at bounding box center [699, 337] width 1398 height 674
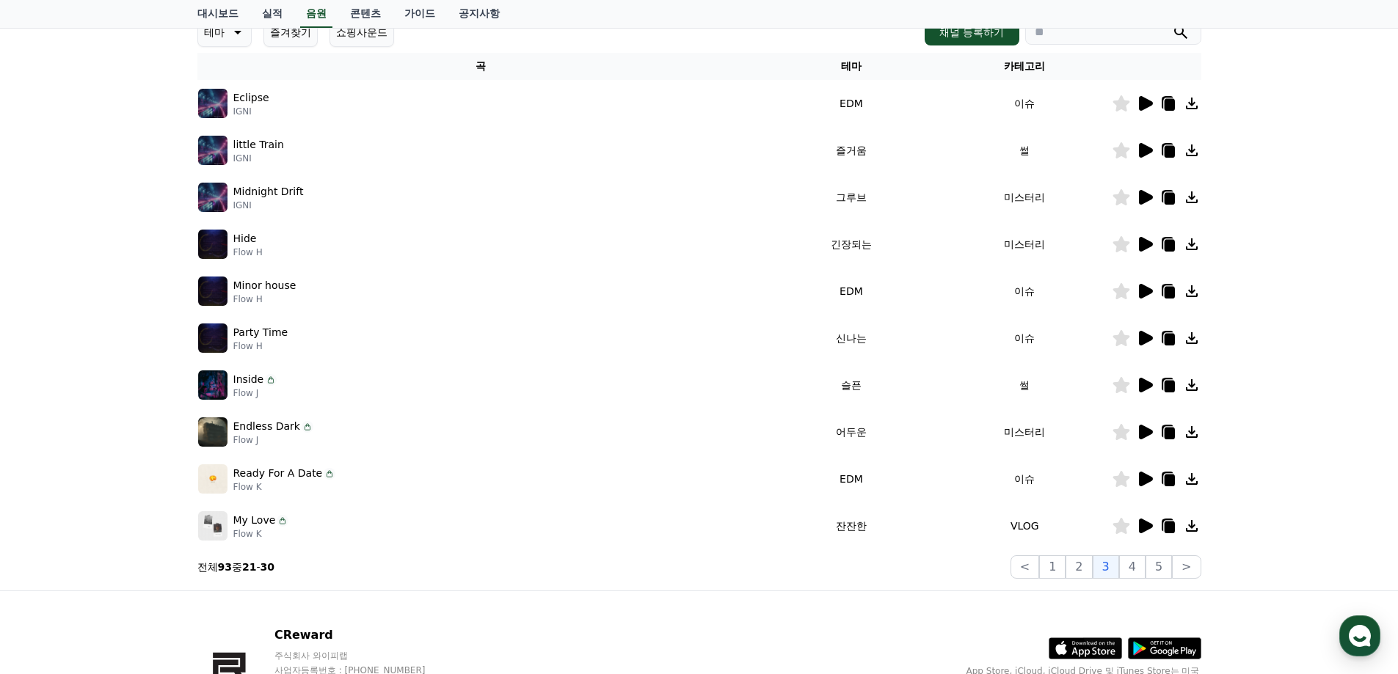
click at [1140, 375] on td at bounding box center [1157, 385] width 90 height 47
click at [1148, 382] on icon at bounding box center [1146, 385] width 14 height 15
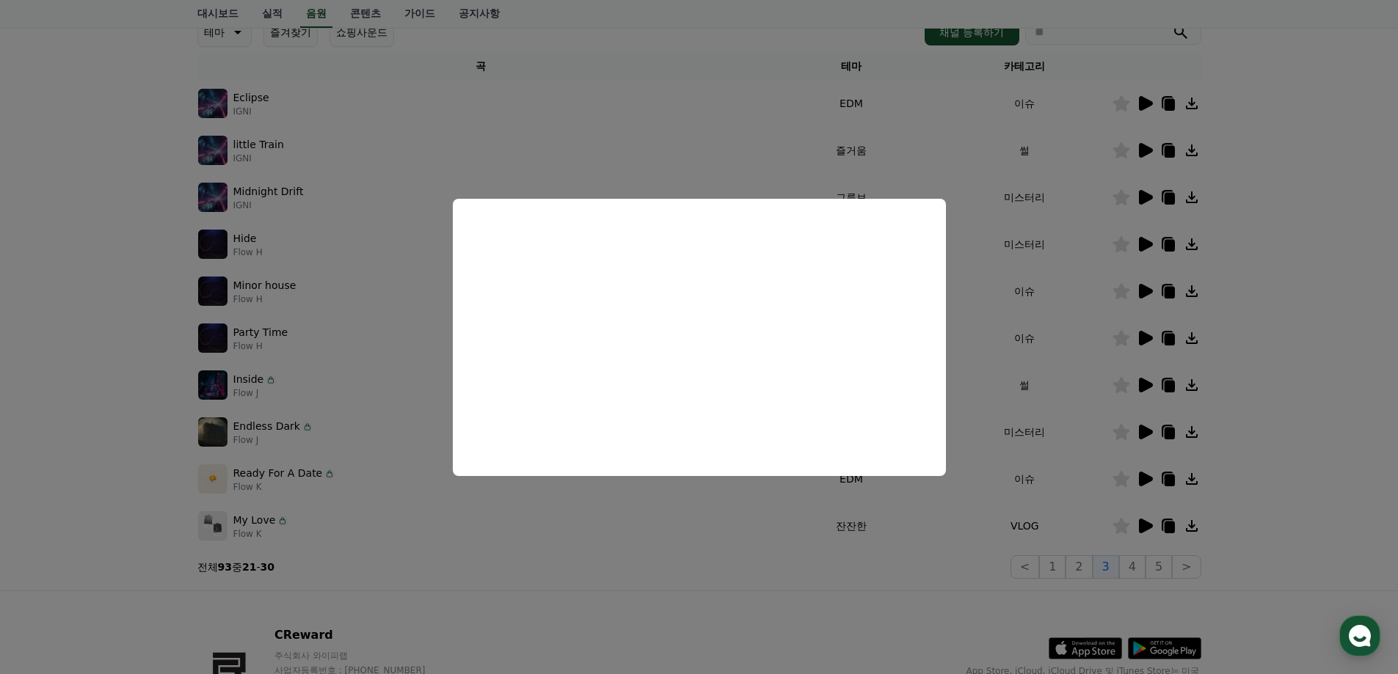
click at [897, 551] on button "close modal" at bounding box center [699, 337] width 1398 height 674
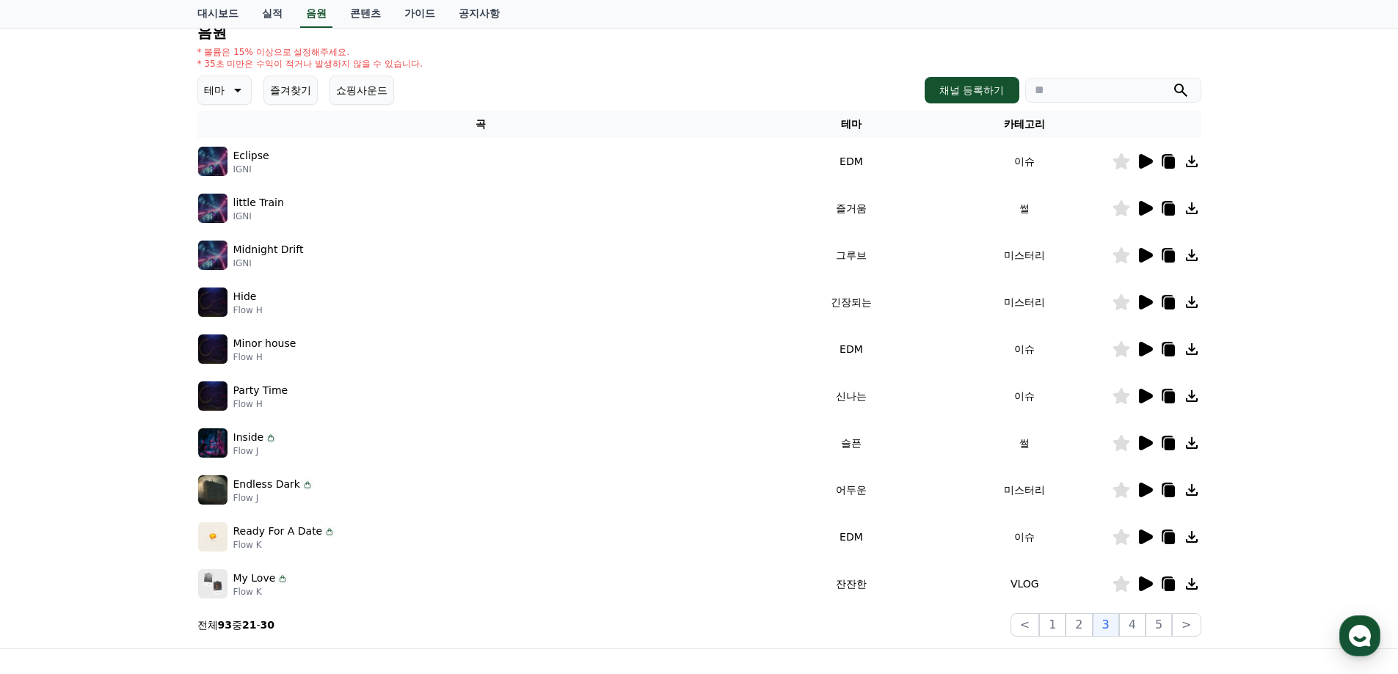
scroll to position [73, 0]
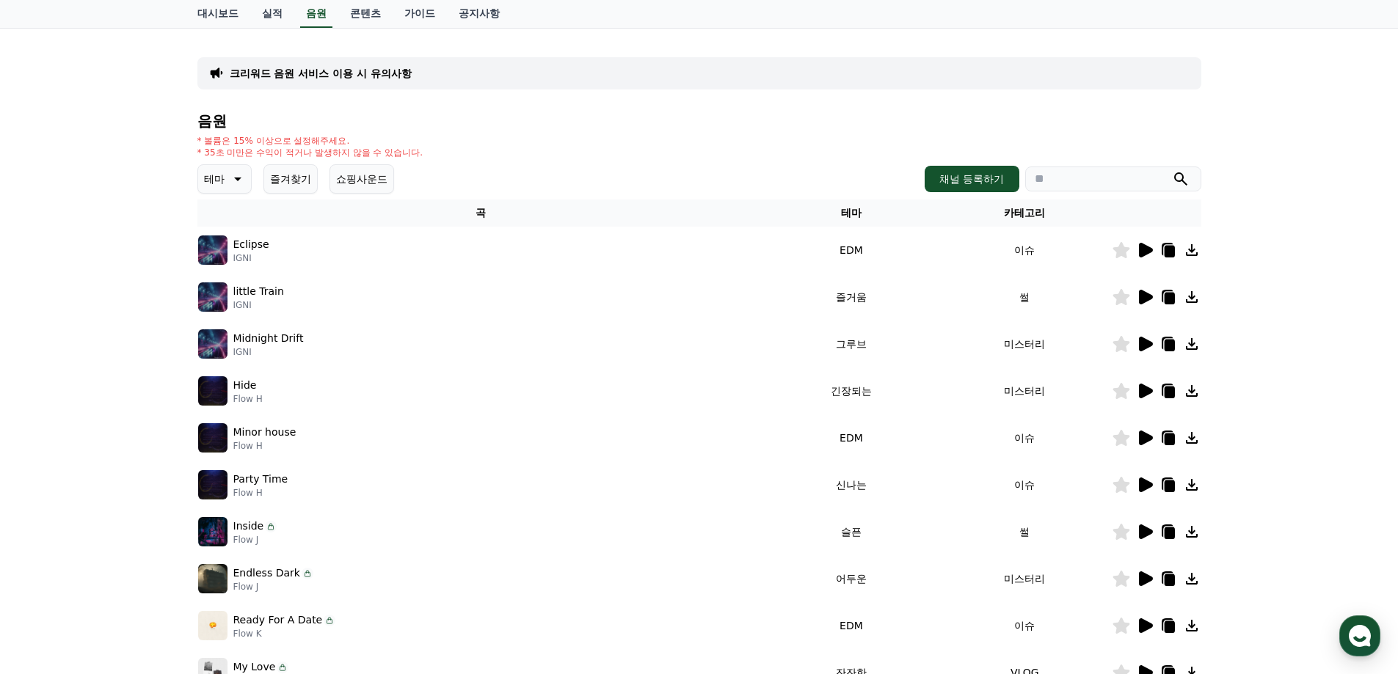
click at [1142, 297] on icon at bounding box center [1146, 297] width 14 height 15
